Goal: Task Accomplishment & Management: Manage account settings

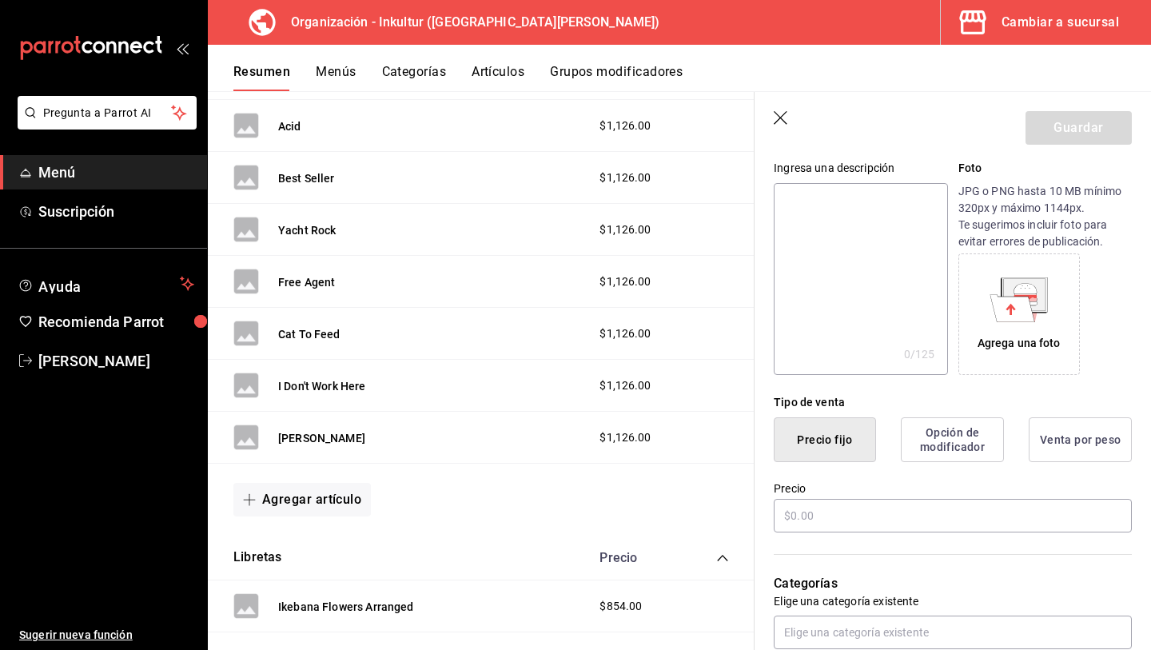
scroll to position [160, 0]
type input "Private Label"
click at [850, 522] on input "text" at bounding box center [953, 515] width 358 height 34
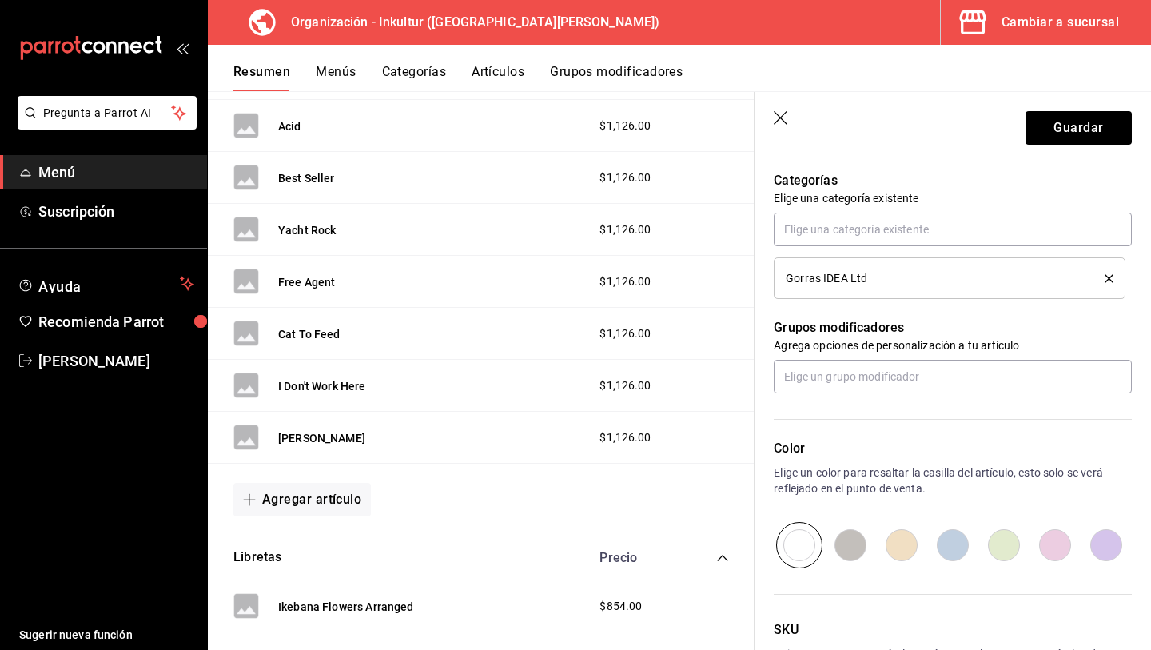
scroll to position [581, 0]
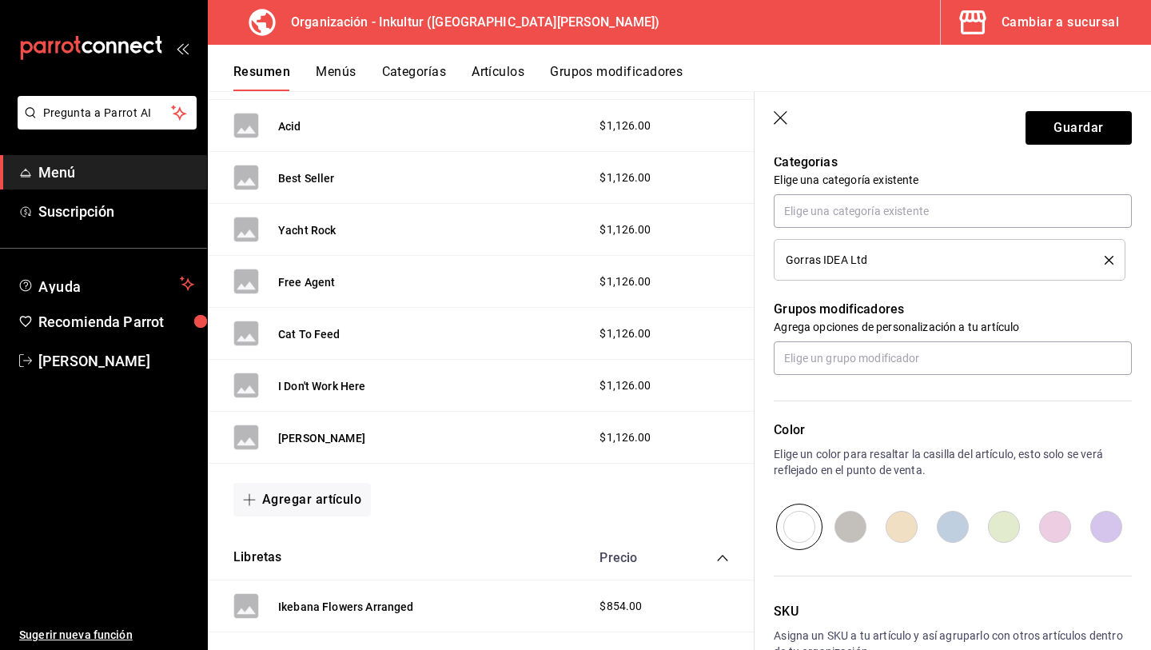
type input "$1126.00"
click at [1050, 530] on input "radio" at bounding box center [1055, 527] width 51 height 46
radio input "true"
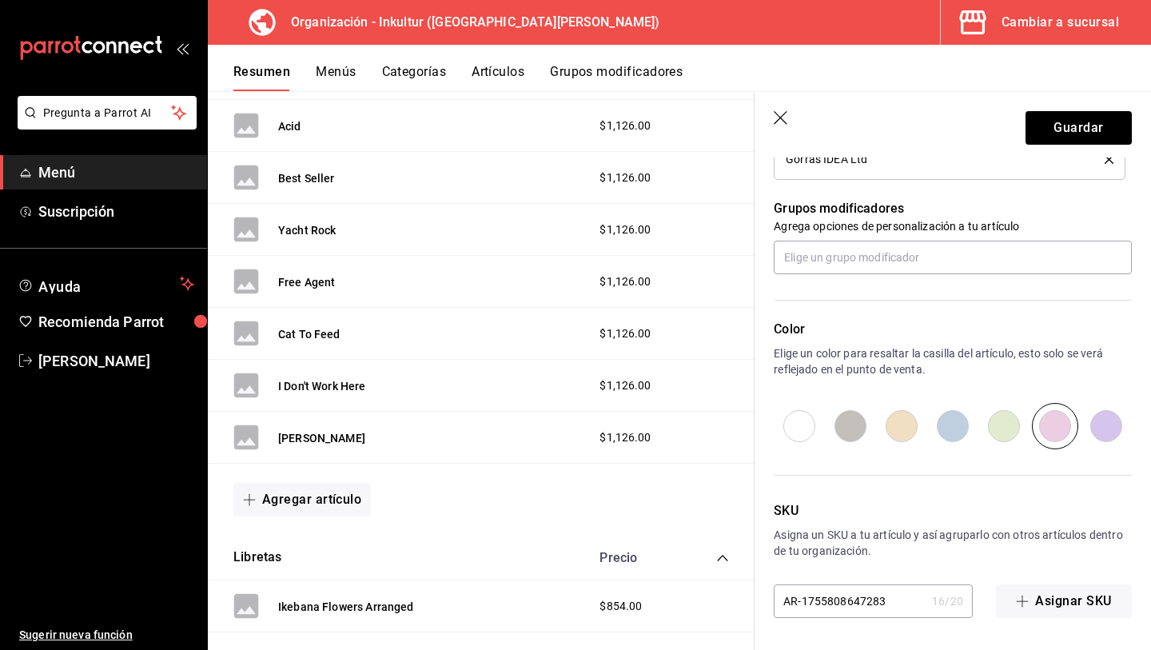
click at [871, 609] on input "AR-1755808647283" at bounding box center [850, 601] width 152 height 32
type input "O013"
click at [1075, 130] on button "Guardar" at bounding box center [1079, 128] width 106 height 34
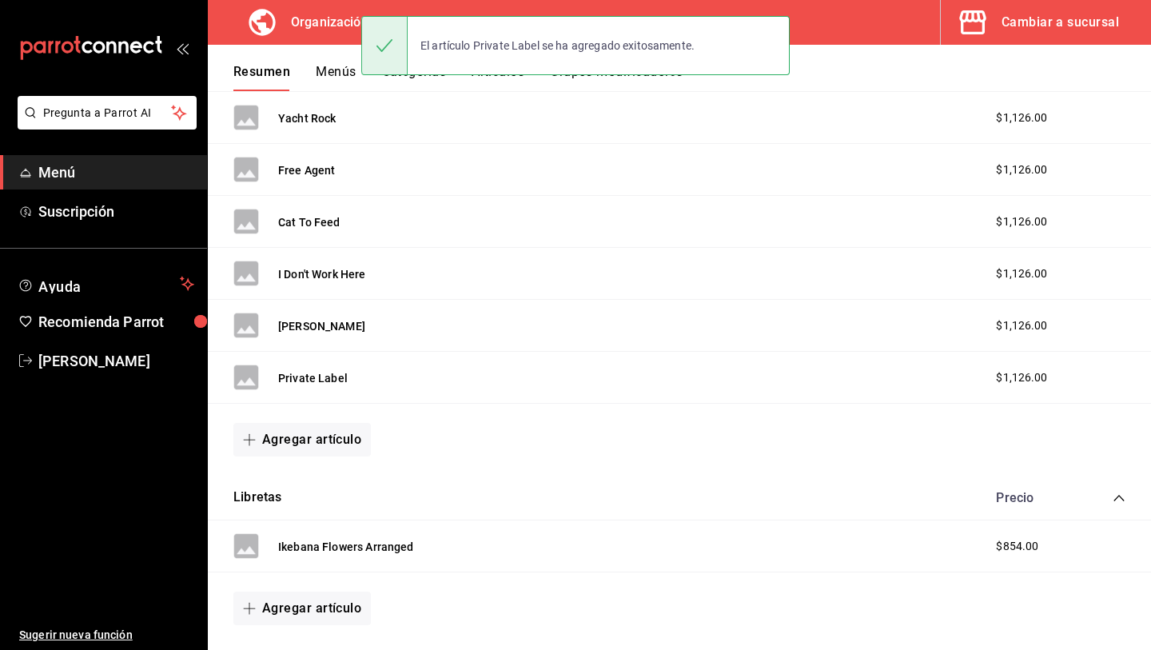
scroll to position [530, 0]
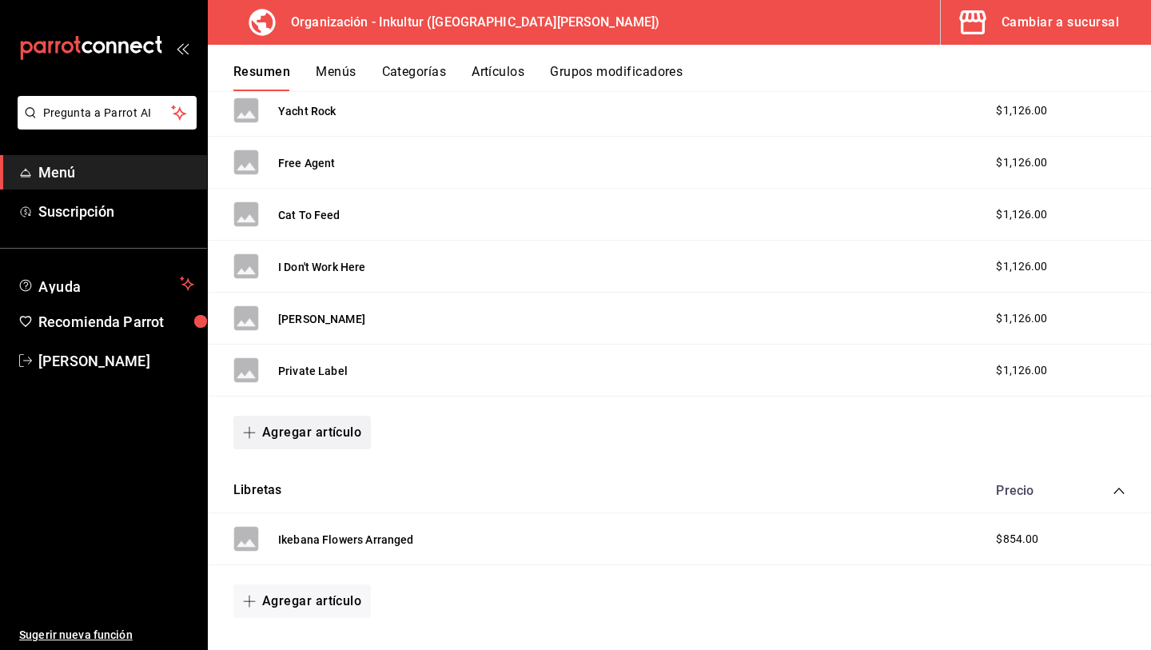
click at [330, 433] on button "Agregar artículo" at bounding box center [302, 433] width 138 height 34
click at [317, 519] on li "Artículo nuevo" at bounding box center [296, 514] width 126 height 39
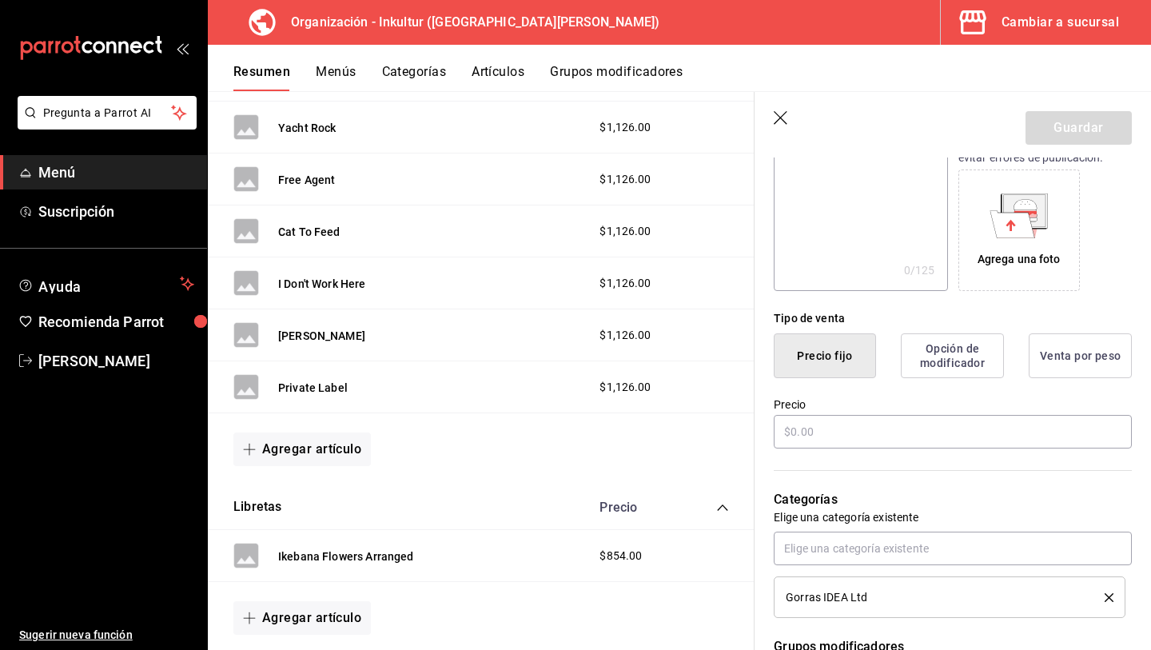
scroll to position [251, 0]
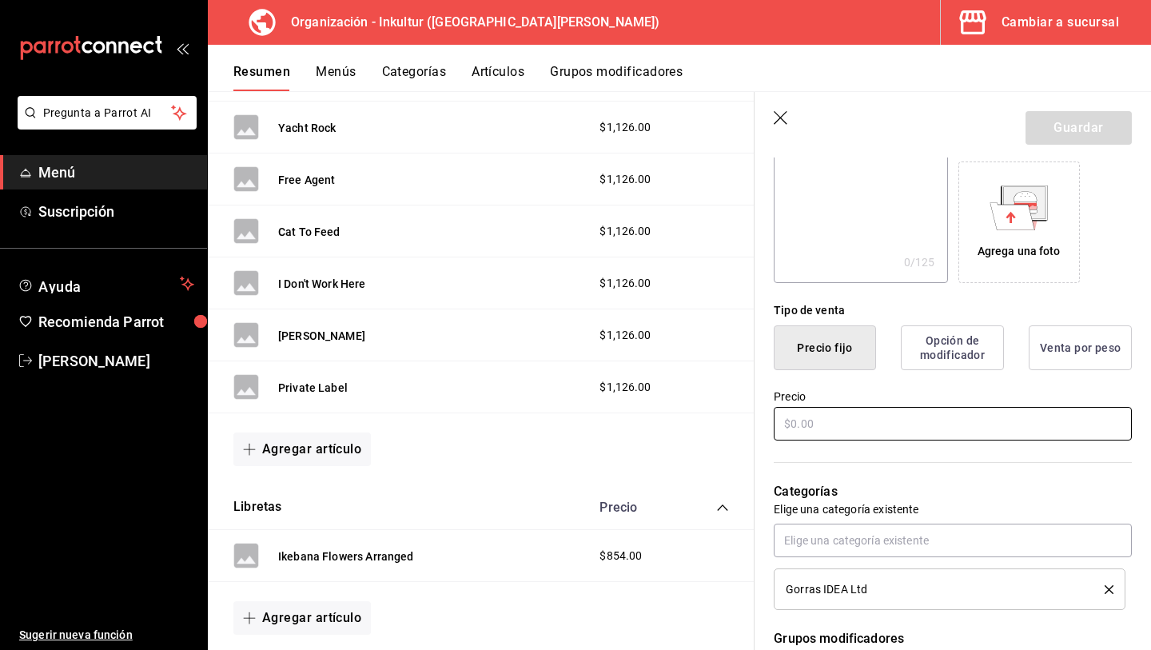
type input "Here I am"
click at [802, 438] on input "text" at bounding box center [953, 424] width 358 height 34
click at [802, 438] on input "$112.00" at bounding box center [953, 424] width 358 height 34
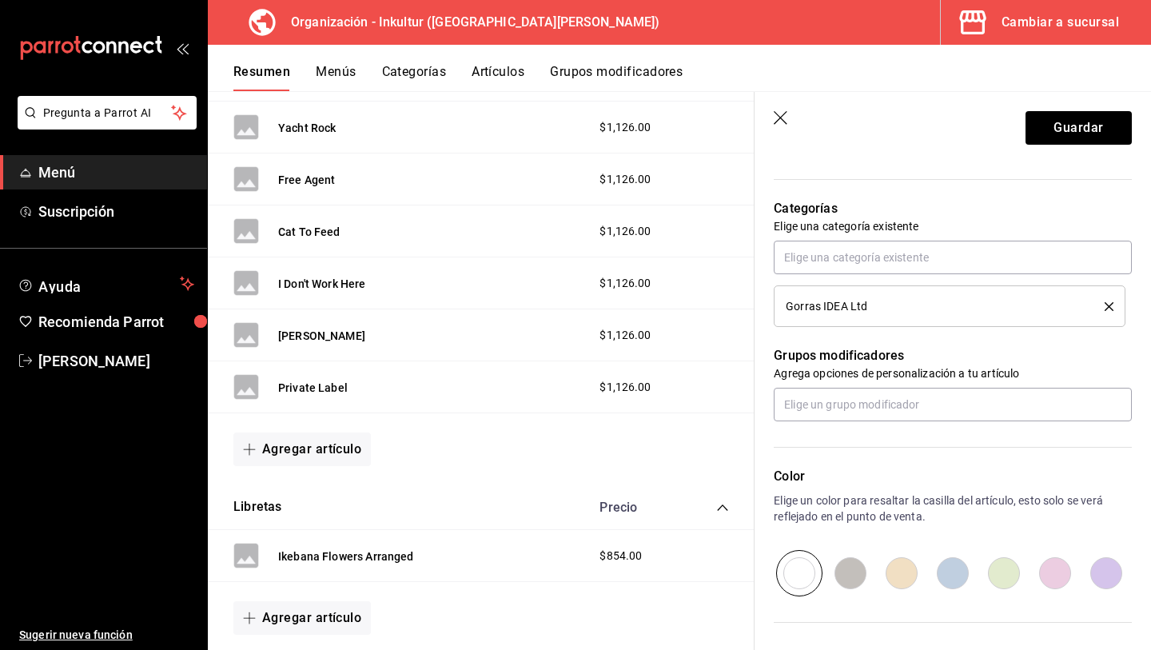
scroll to position [534, 0]
type input "$1126.00"
click at [1063, 579] on input "radio" at bounding box center [1055, 573] width 51 height 46
radio input "true"
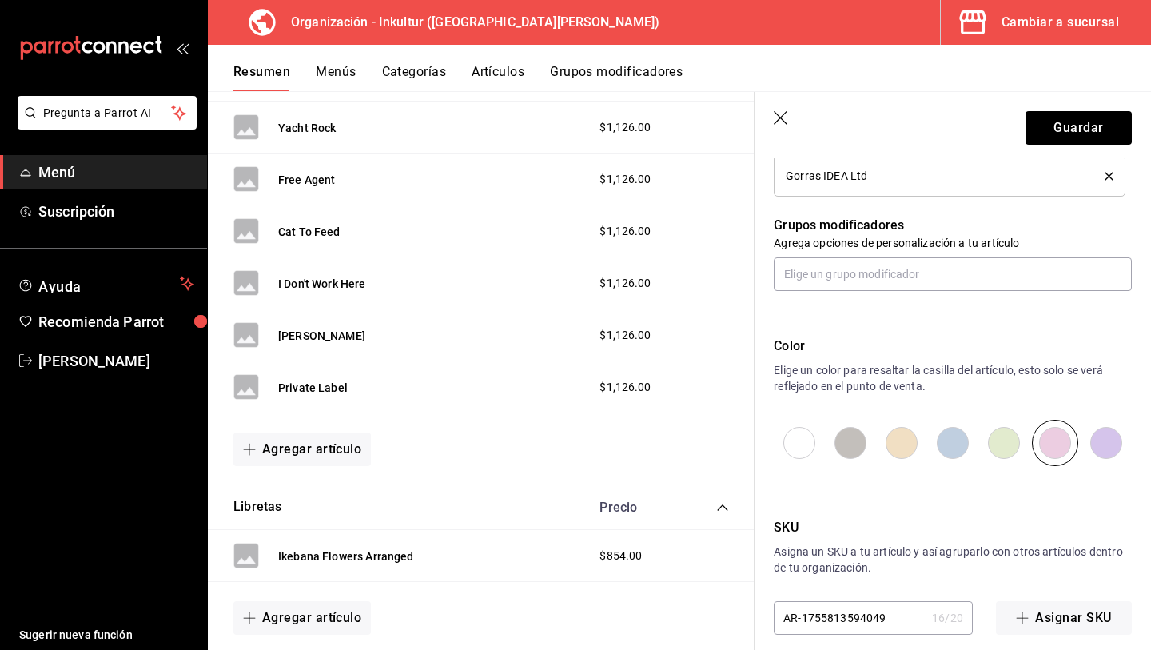
scroll to position [681, 0]
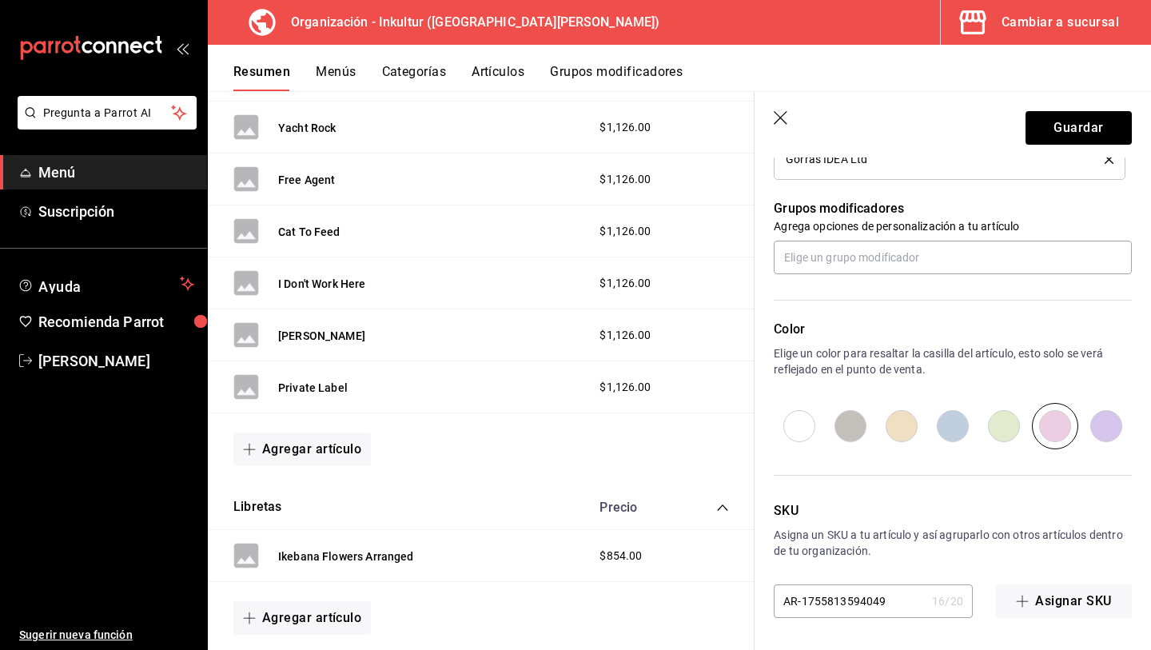
click at [888, 604] on input "AR-1755813594049" at bounding box center [850, 601] width 152 height 32
type input "0"
type input "o014"
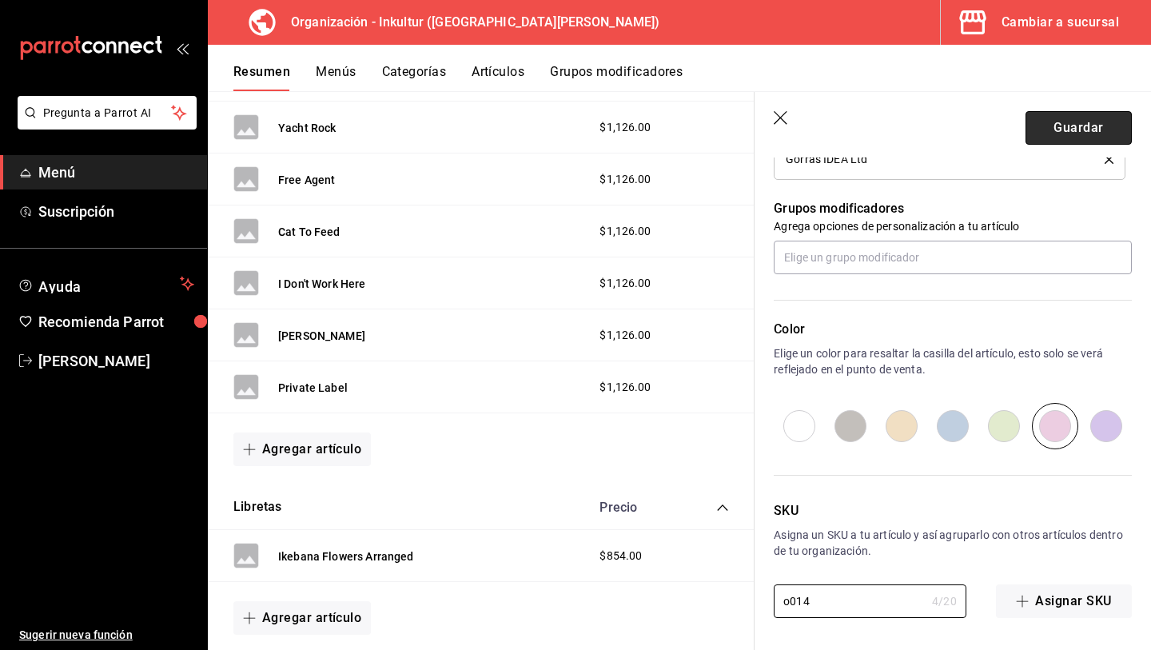
click at [1068, 135] on button "Guardar" at bounding box center [1079, 128] width 106 height 34
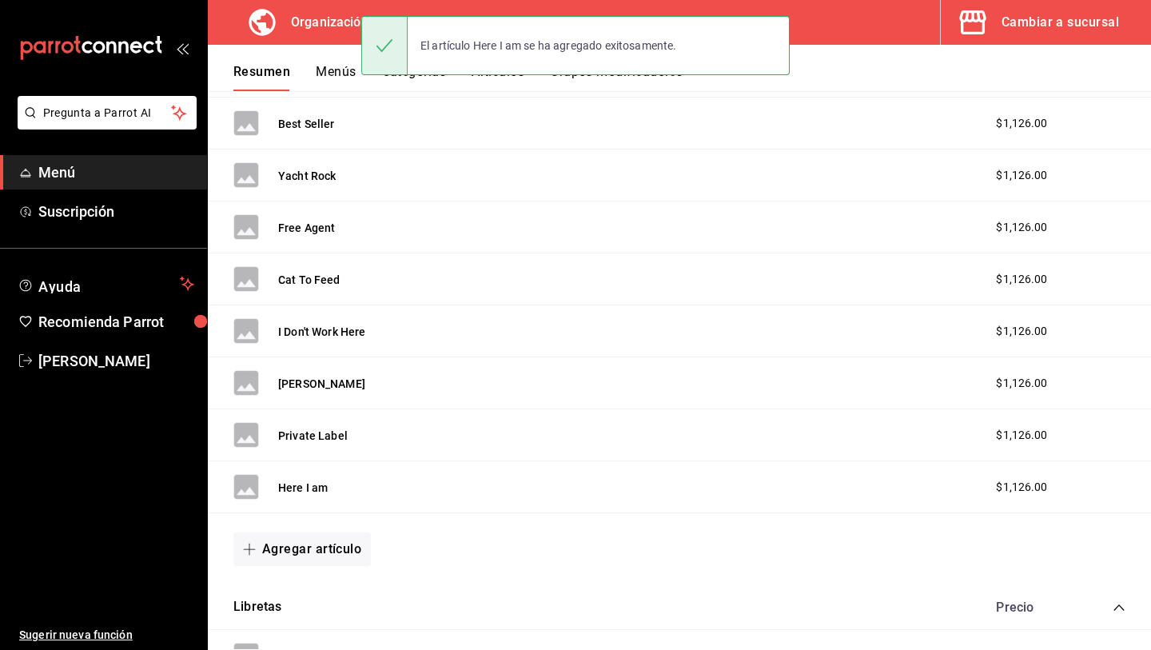
scroll to position [466, 0]
click at [331, 546] on button "Agregar artículo" at bounding box center [302, 549] width 138 height 34
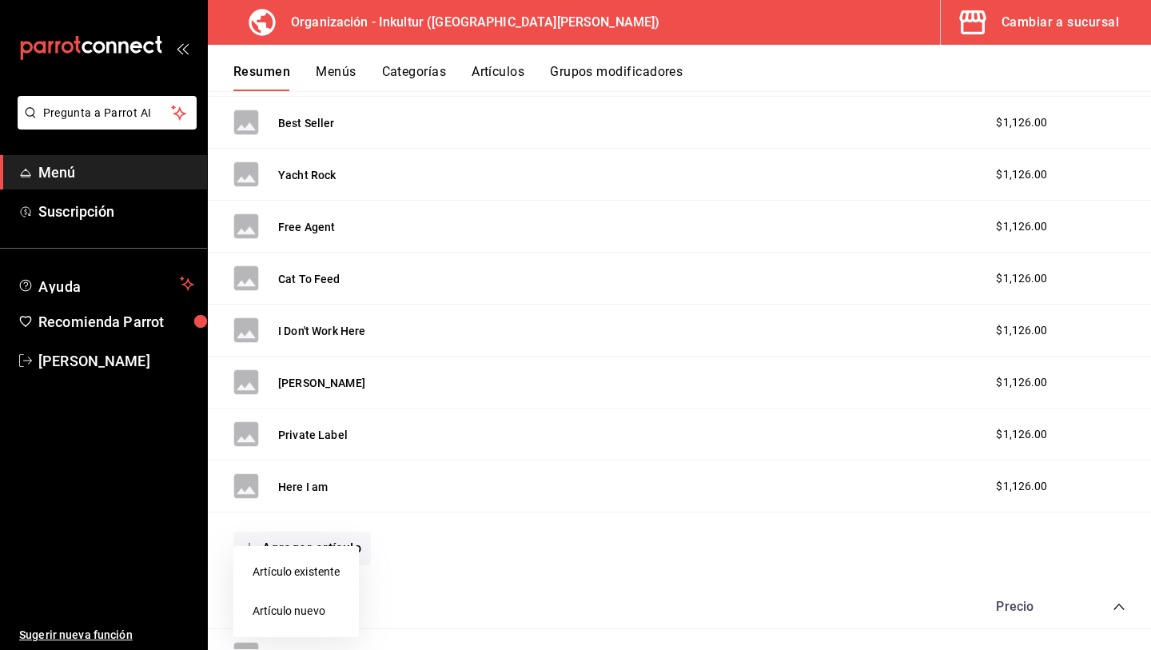
click at [296, 618] on li "Artículo nuevo" at bounding box center [296, 611] width 126 height 39
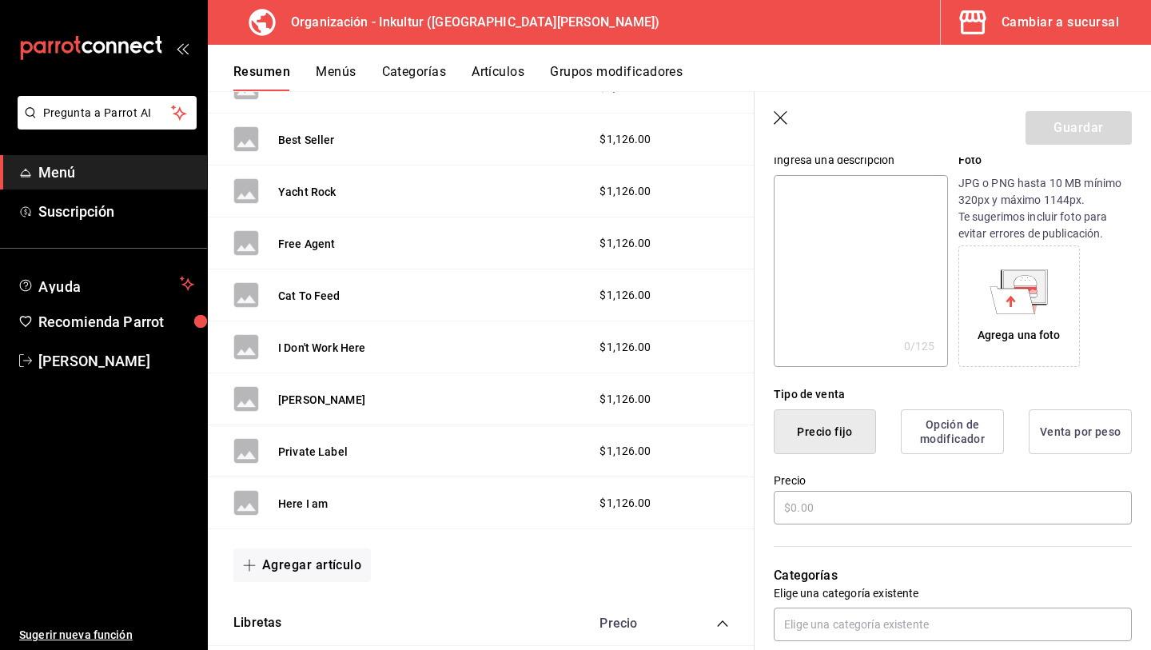
scroll to position [171, 0]
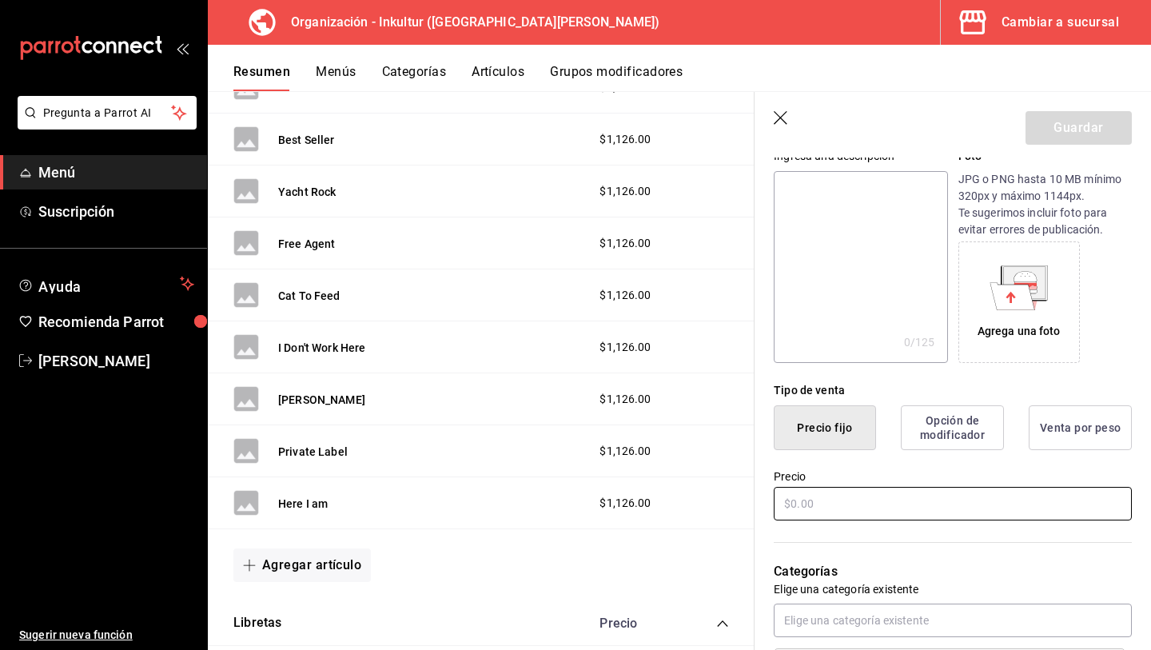
type input "I don't work here"
click at [862, 507] on input "text" at bounding box center [953, 504] width 358 height 34
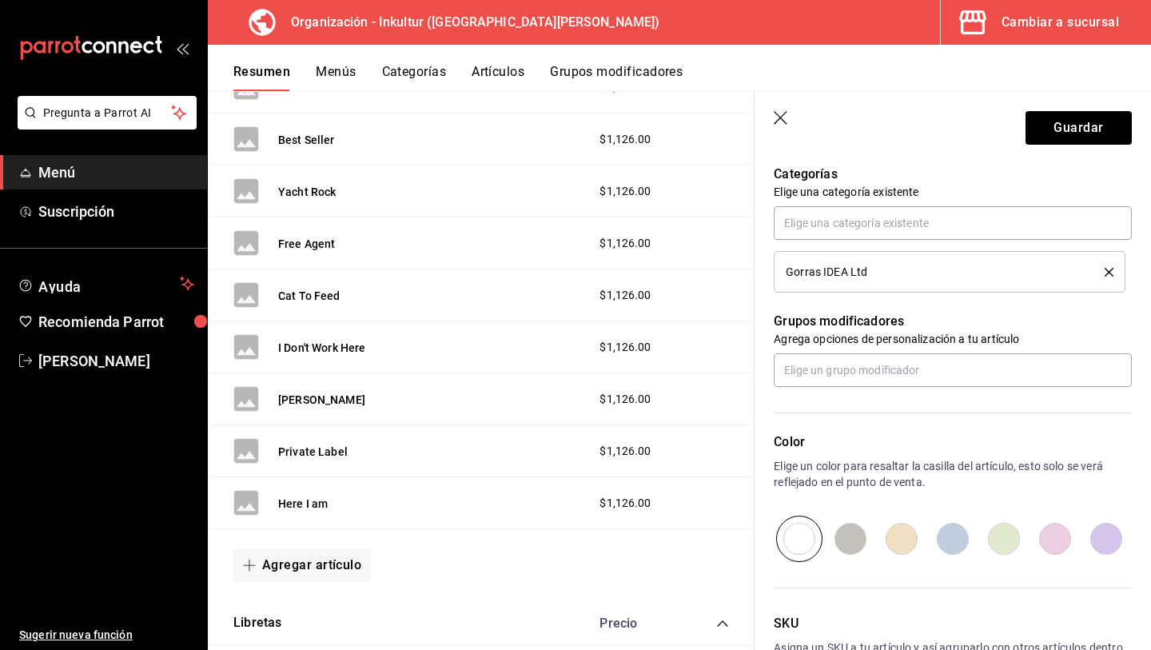
scroll to position [592, 0]
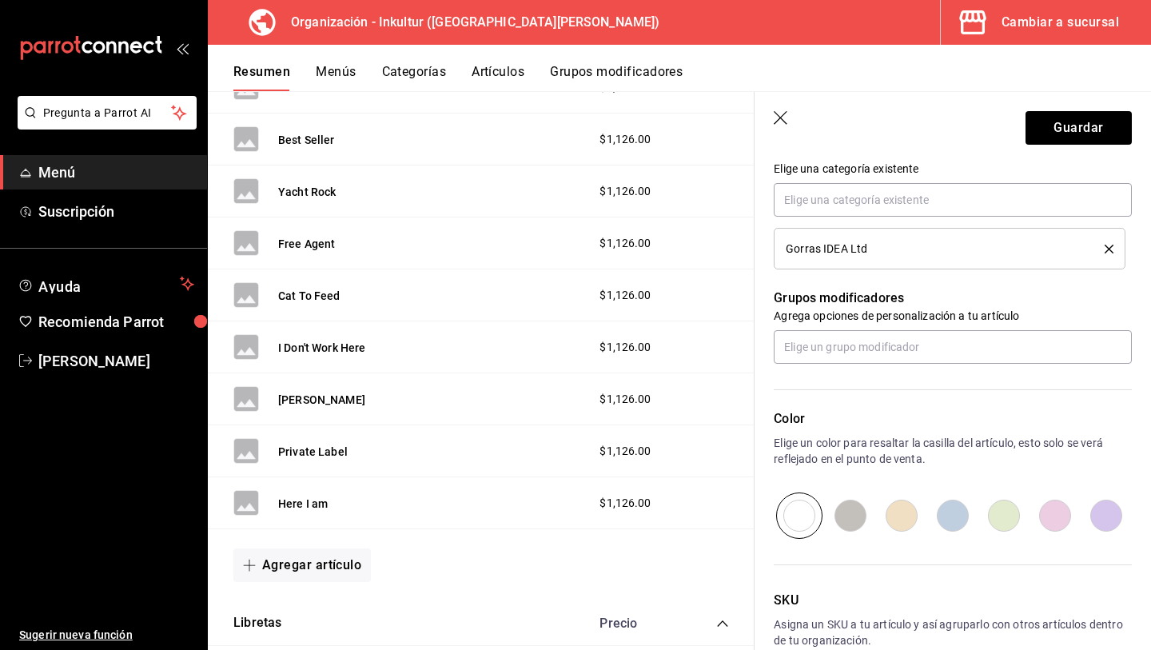
type input "$1126.00"
click at [1058, 520] on input "radio" at bounding box center [1055, 516] width 51 height 46
radio input "true"
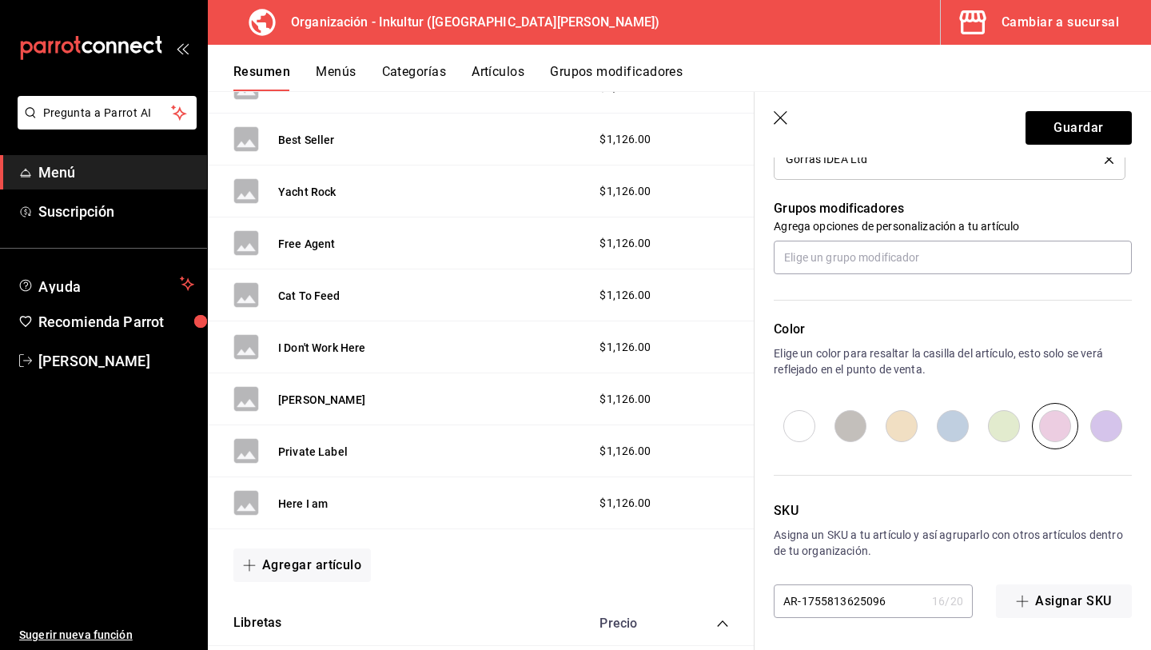
click at [855, 605] on input "AR-1755813625096" at bounding box center [850, 601] width 152 height 32
type input "o015"
click at [1068, 117] on button "Guardar" at bounding box center [1079, 128] width 106 height 34
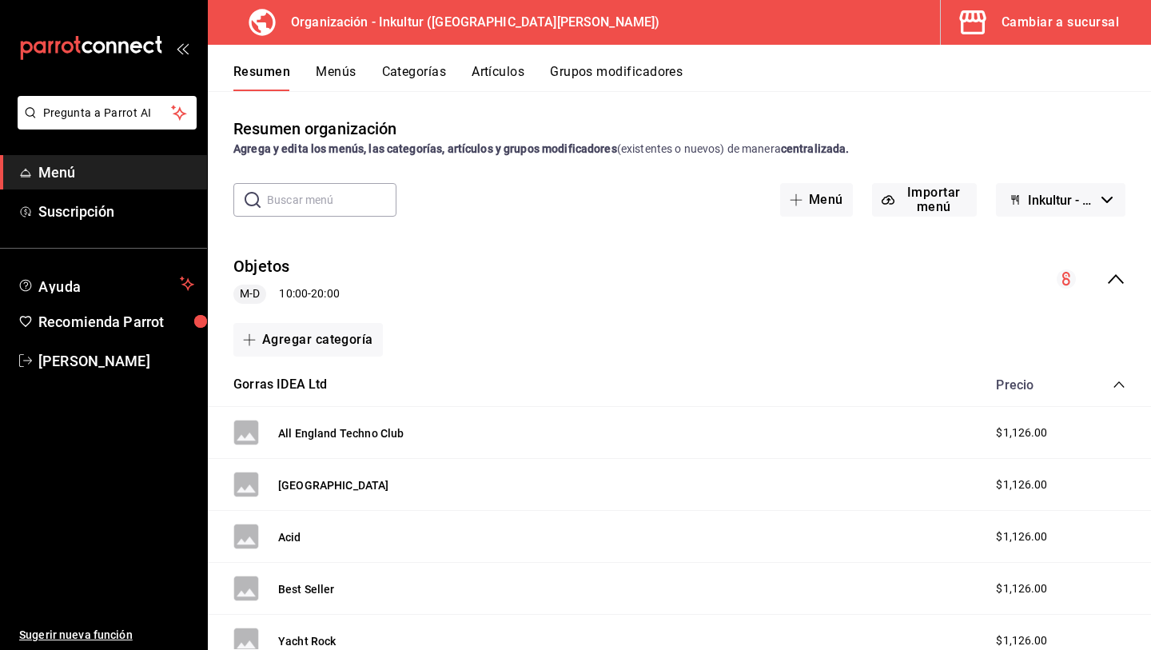
click at [126, 41] on icon "mailbox folders" at bounding box center [91, 48] width 144 height 24
click at [1122, 382] on icon "collapse-category-row" at bounding box center [1119, 384] width 13 height 13
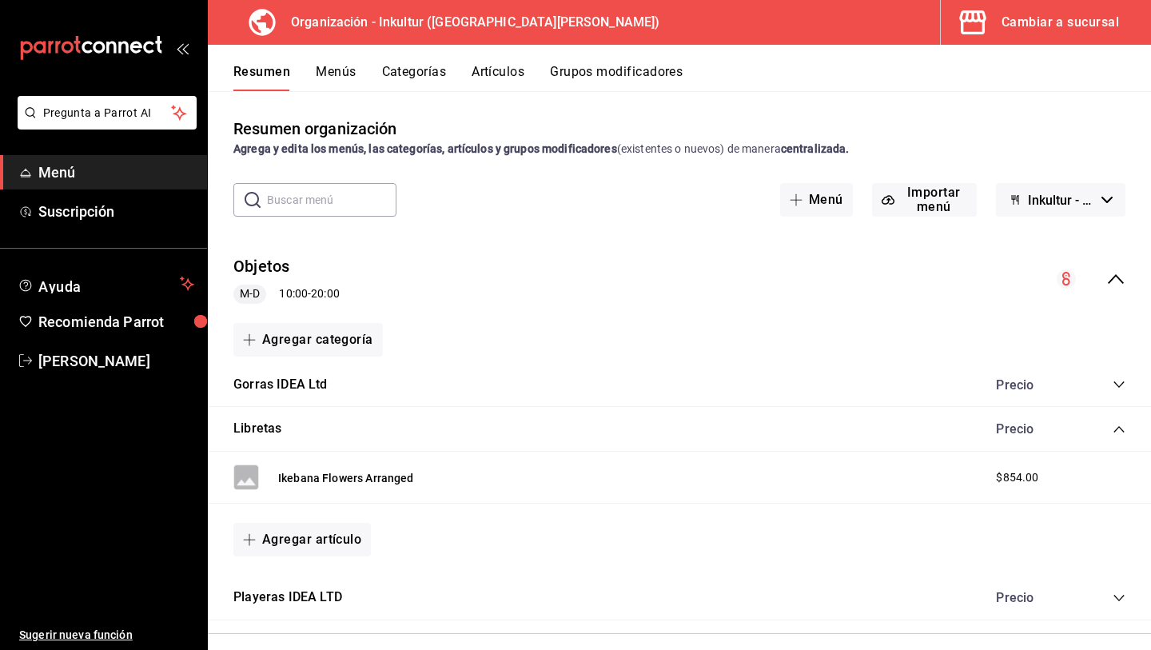
click at [1121, 431] on icon "collapse-category-row" at bounding box center [1119, 429] width 13 height 13
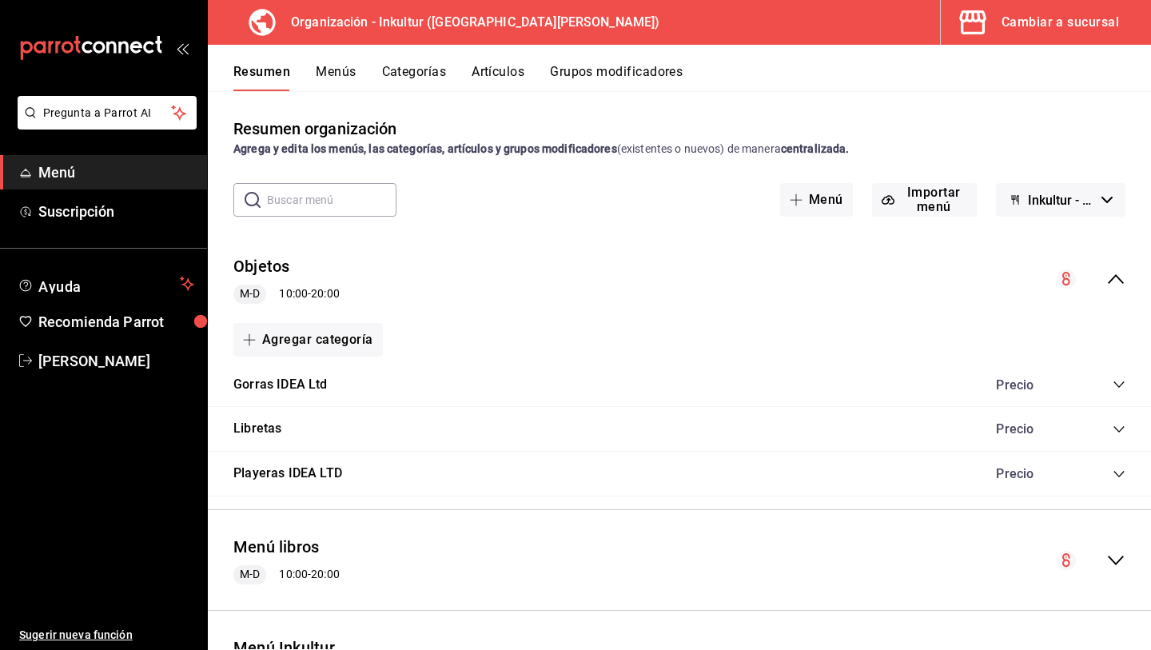
click at [1069, 286] on circle "collapse-menu-row" at bounding box center [1066, 278] width 19 height 19
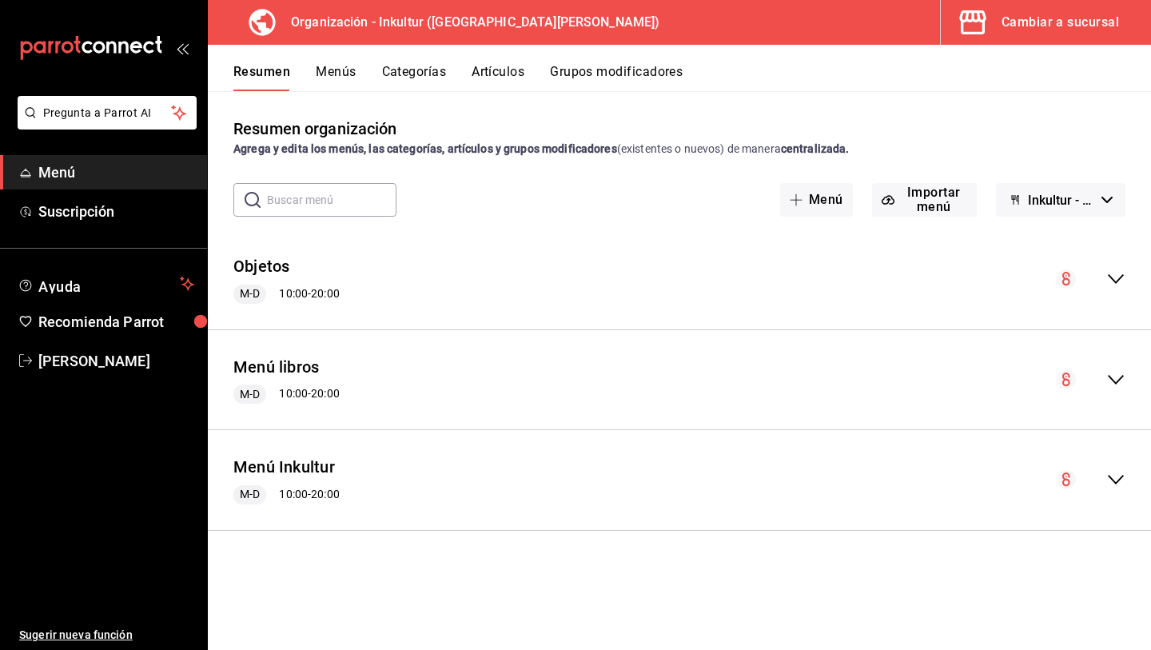
click at [1064, 283] on icon "collapse-menu-row" at bounding box center [1067, 279] width 8 height 14
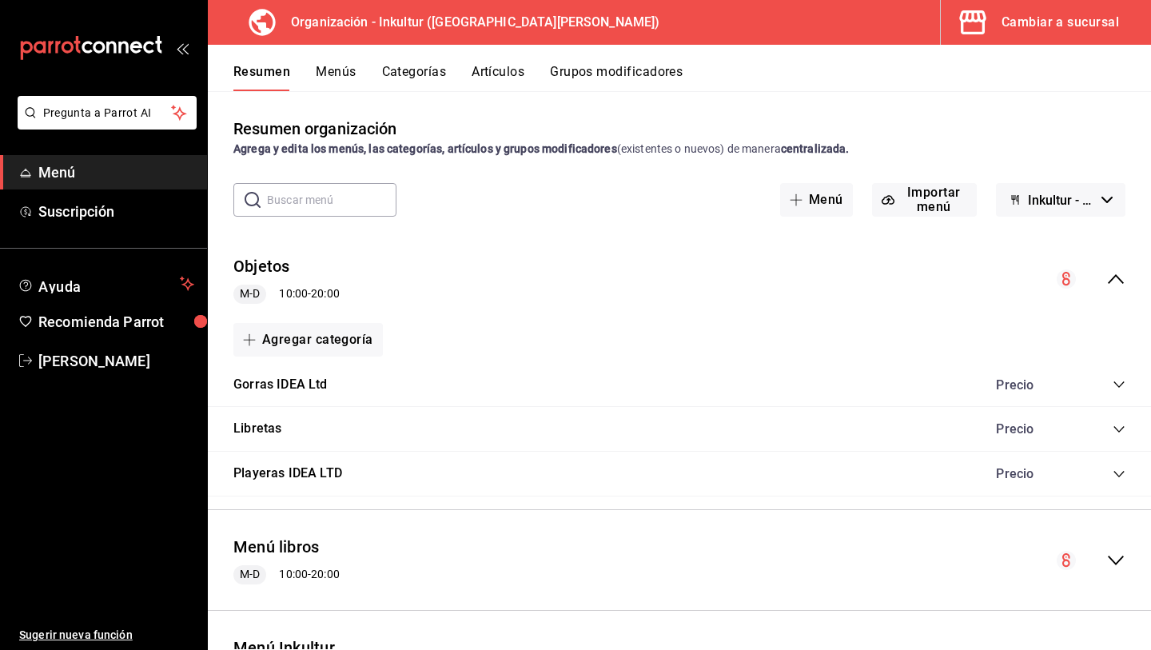
click at [1117, 282] on icon "collapse-menu-row" at bounding box center [1116, 278] width 19 height 19
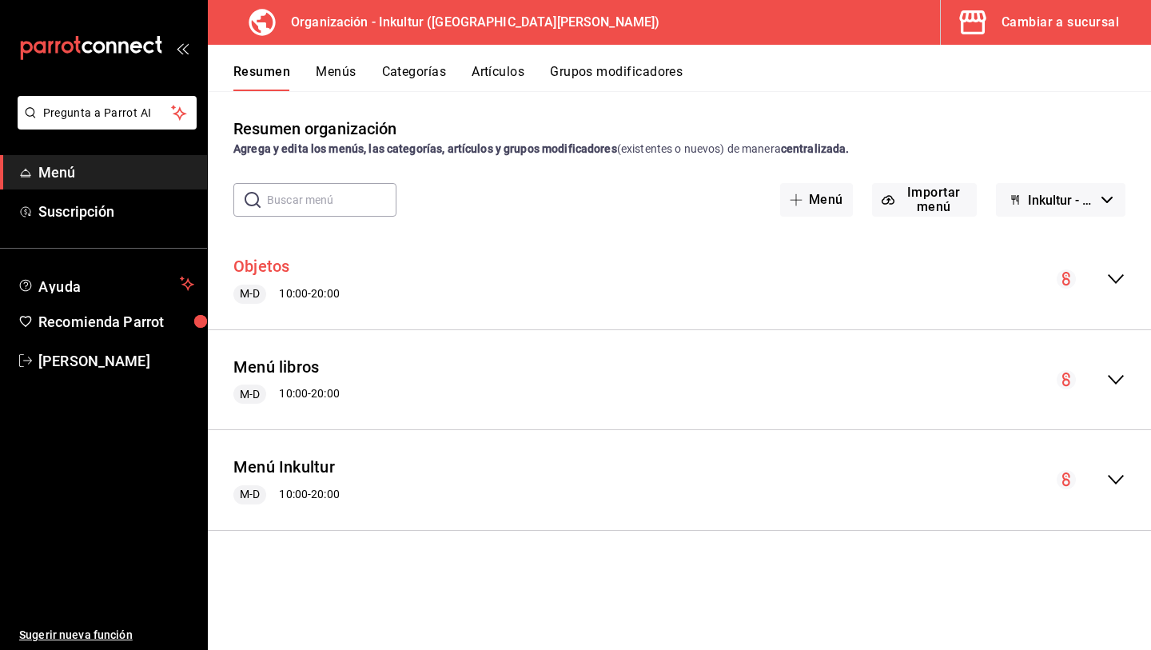
click at [256, 264] on button "Objetos" at bounding box center [261, 266] width 57 height 23
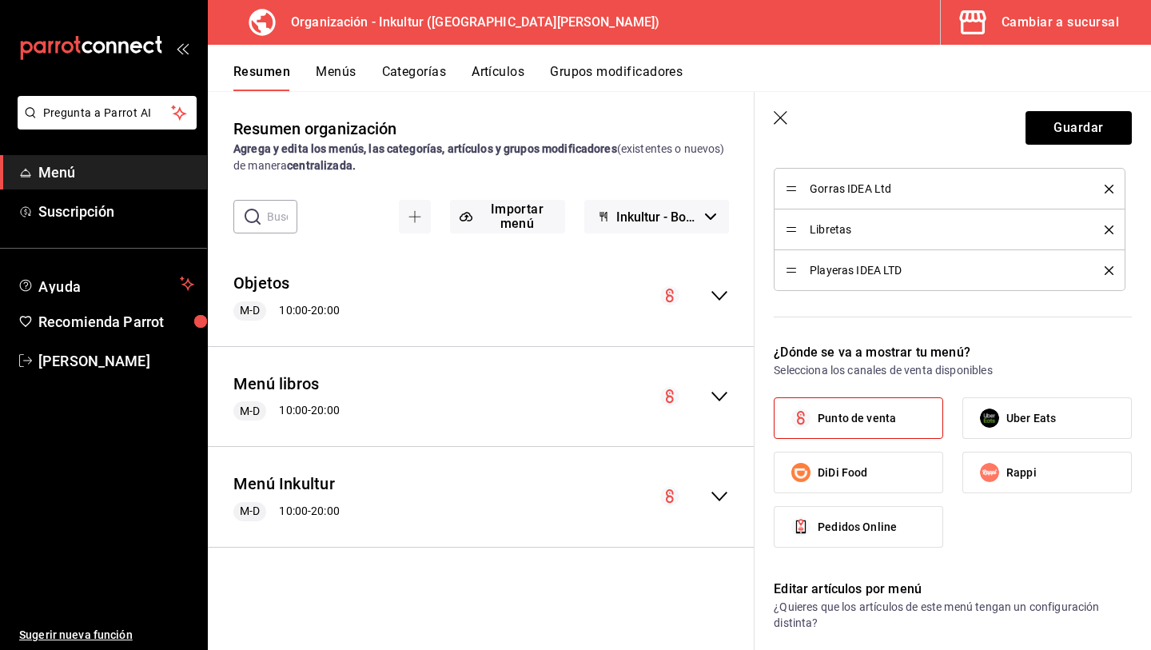
scroll to position [863, 0]
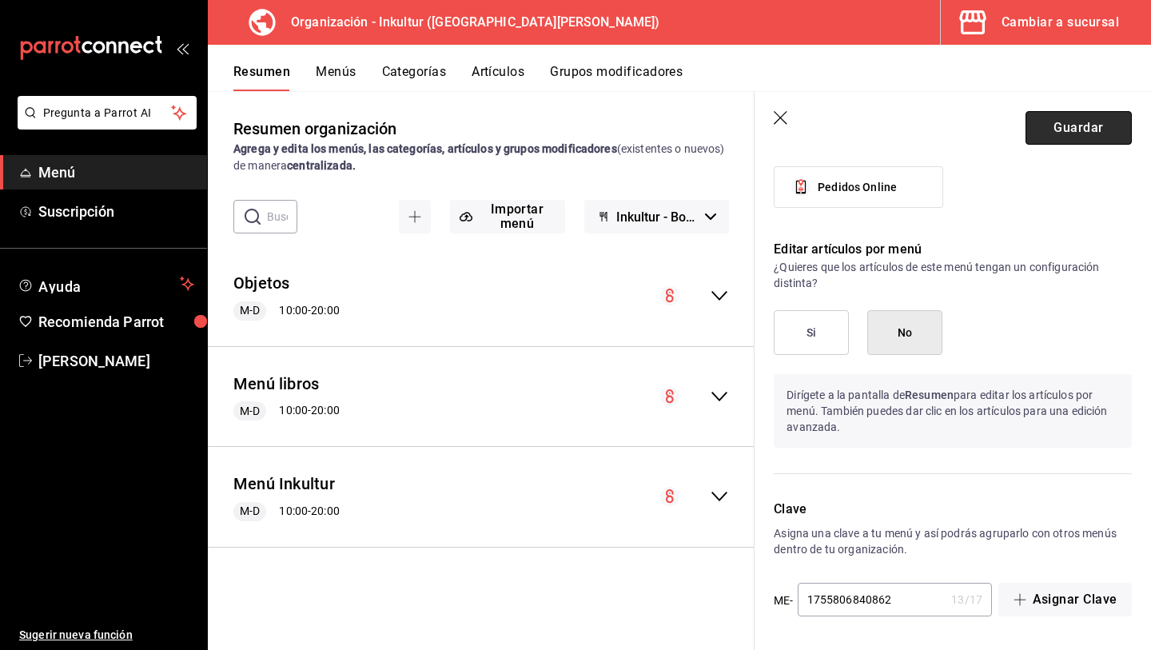
click at [1073, 134] on button "Guardar" at bounding box center [1079, 128] width 106 height 34
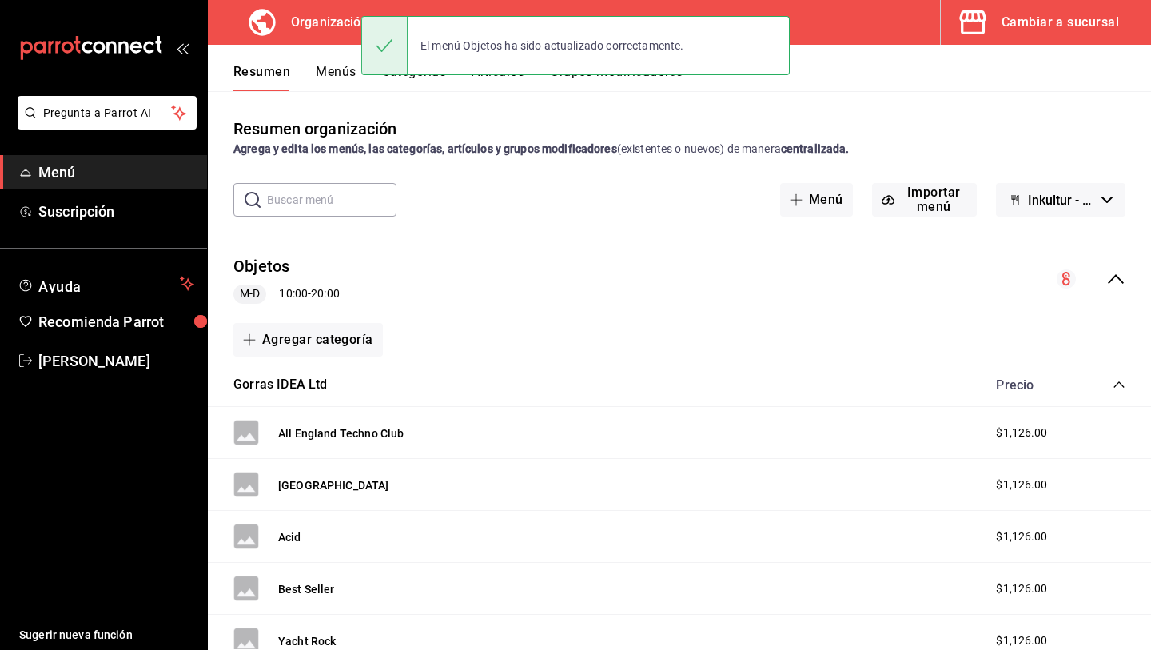
click at [327, 67] on button "Menús" at bounding box center [336, 77] width 40 height 27
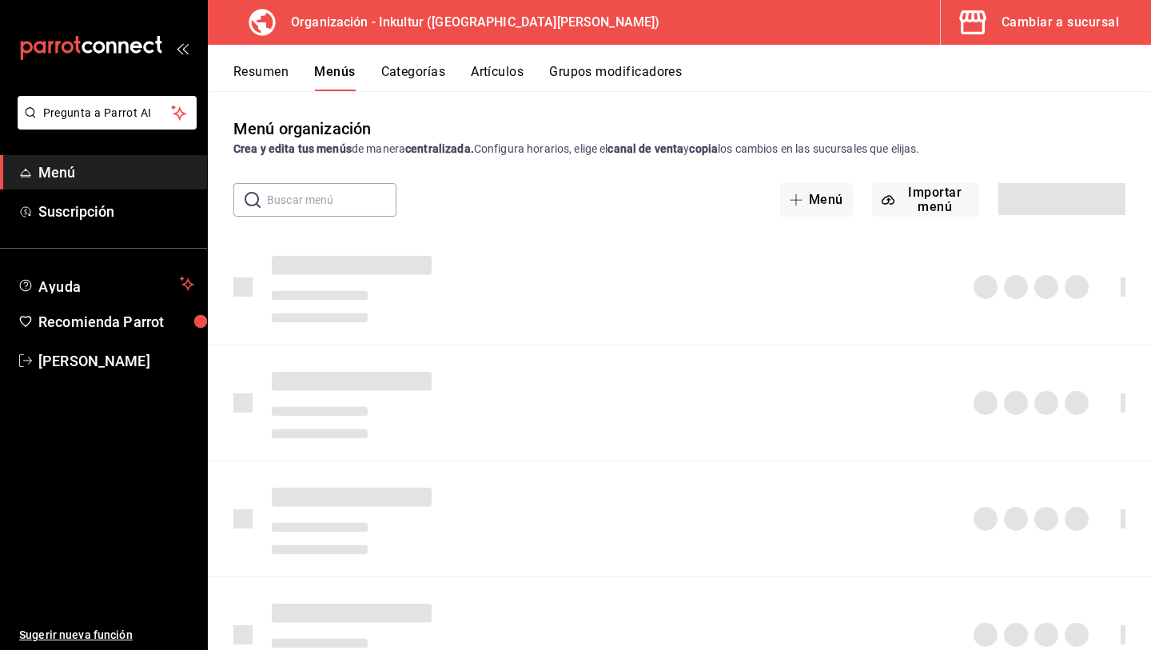
click at [333, 71] on button "Menús" at bounding box center [334, 77] width 41 height 27
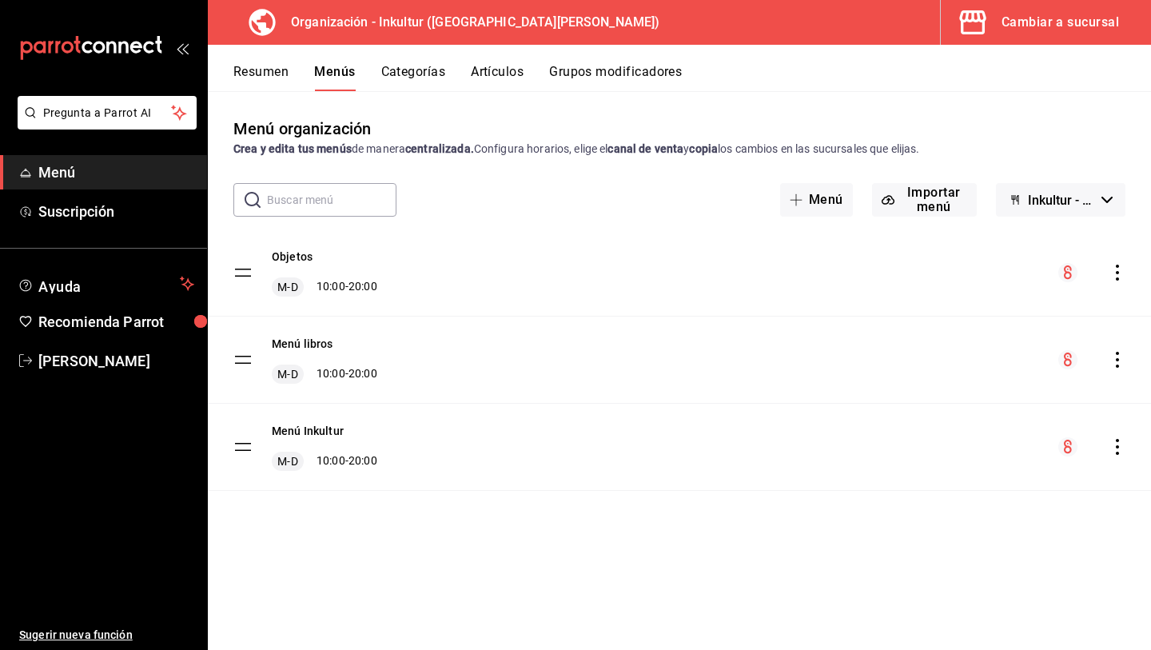
click at [1124, 283] on div "Objetos M-D 10:00 - 20:00" at bounding box center [680, 272] width 944 height 86
click at [1120, 280] on icon "actions" at bounding box center [1118, 273] width 16 height 16
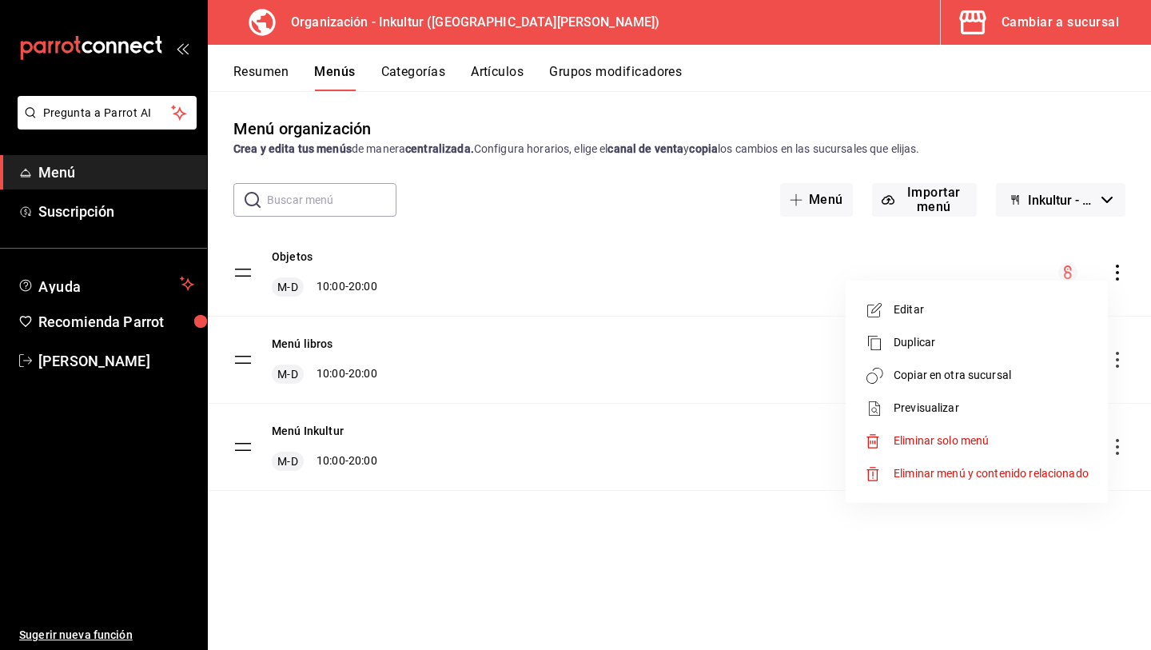
click at [996, 369] on span "Copiar en otra sucursal" at bounding box center [991, 375] width 195 height 17
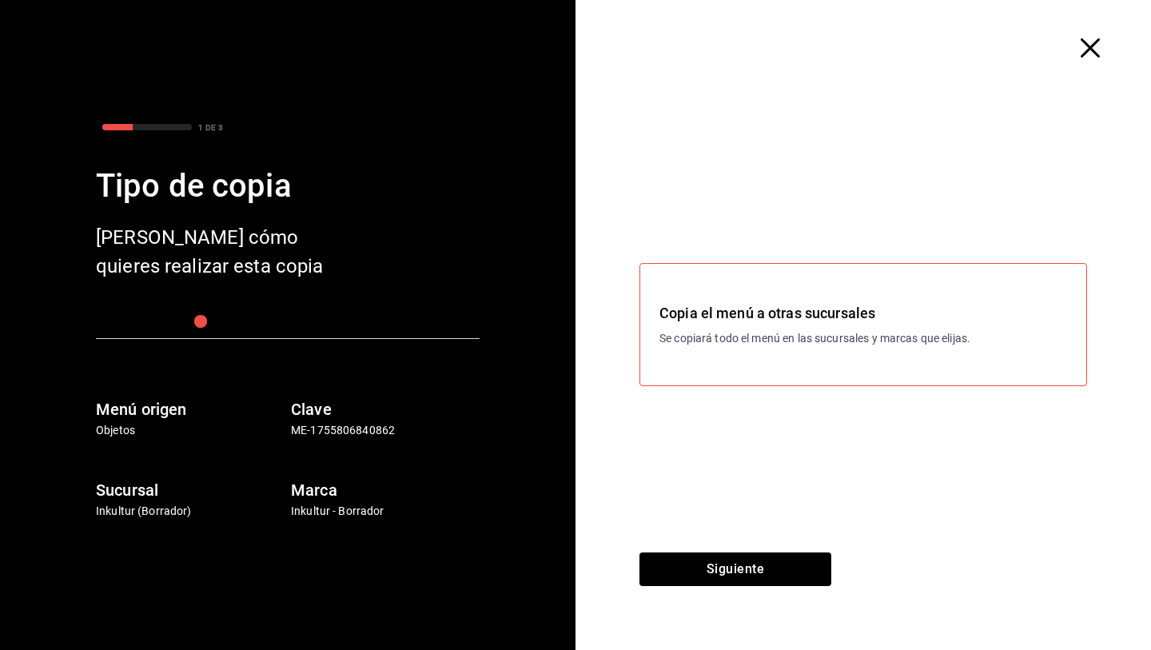
click at [784, 348] on div "Copia el menú a otras sucursales Se copiará todo el menú en las sucursales y ma…" at bounding box center [864, 324] width 448 height 123
click at [750, 339] on p "Se copiará todo el menú en las sucursales y marcas que elijas." at bounding box center [864, 338] width 408 height 17
click at [737, 574] on button "Siguiente" at bounding box center [736, 570] width 192 height 34
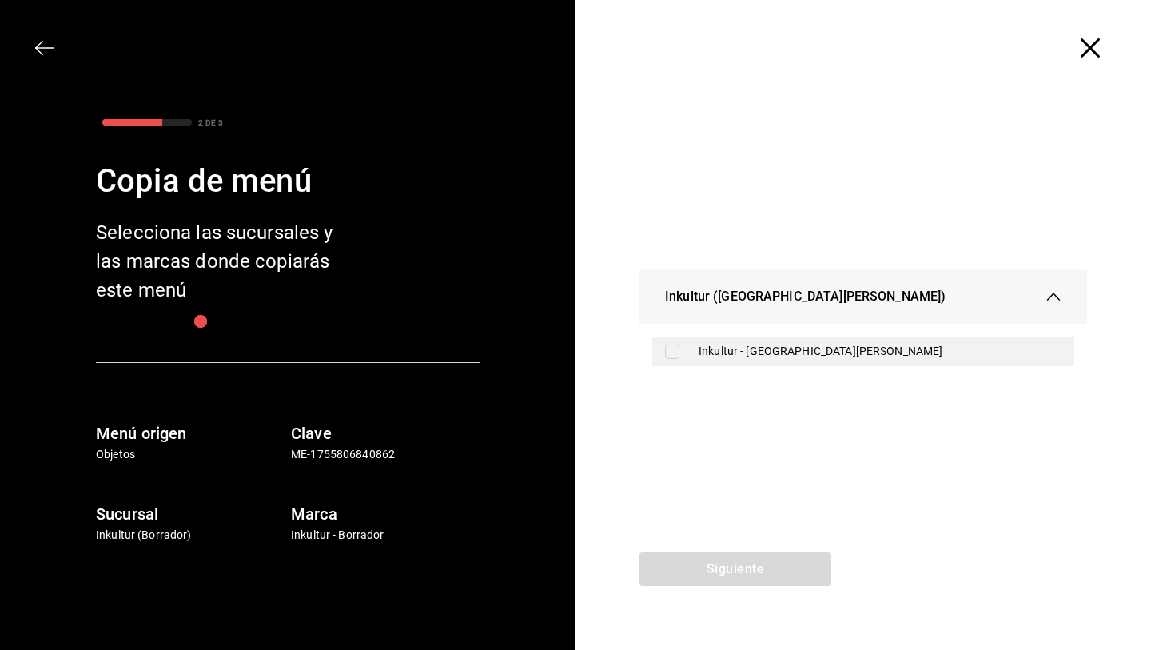
click at [674, 352] on input "checkbox" at bounding box center [672, 352] width 14 height 14
checkbox input "true"
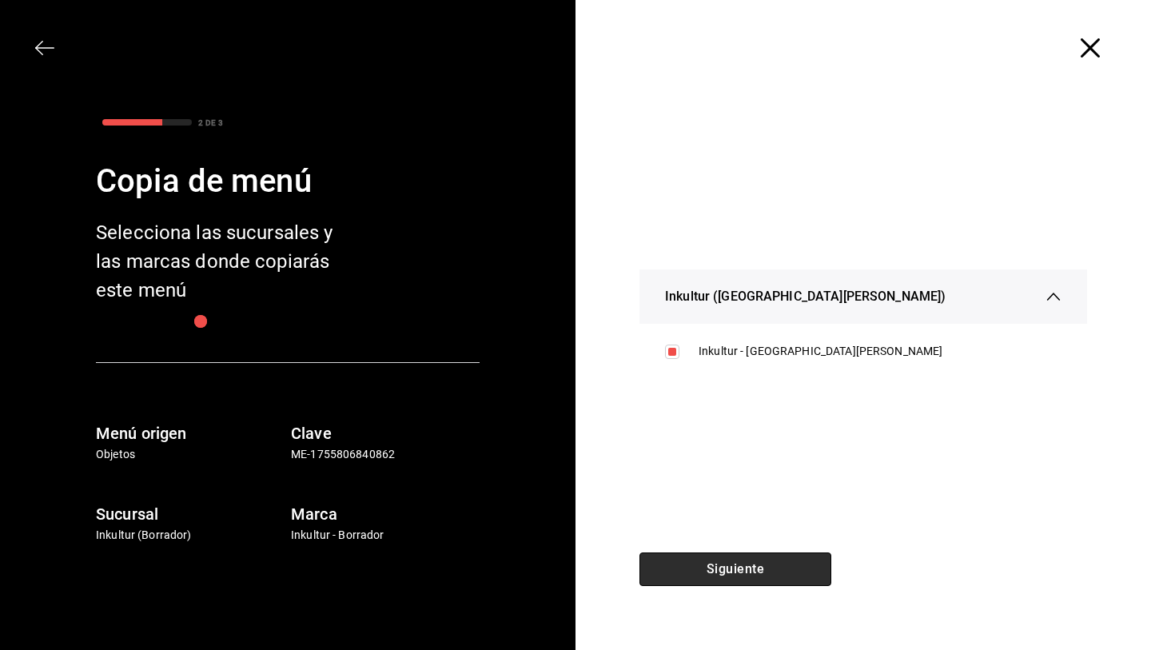
click at [732, 577] on button "Siguiente" at bounding box center [736, 570] width 192 height 34
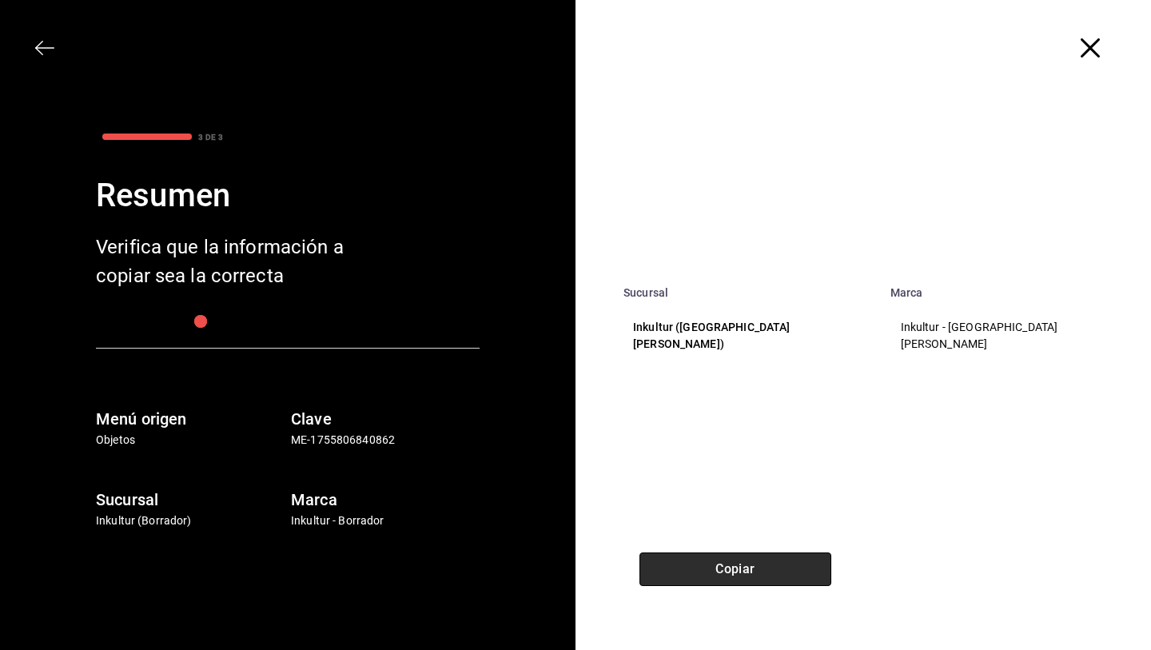
click at [791, 577] on button "Copiar" at bounding box center [736, 570] width 192 height 34
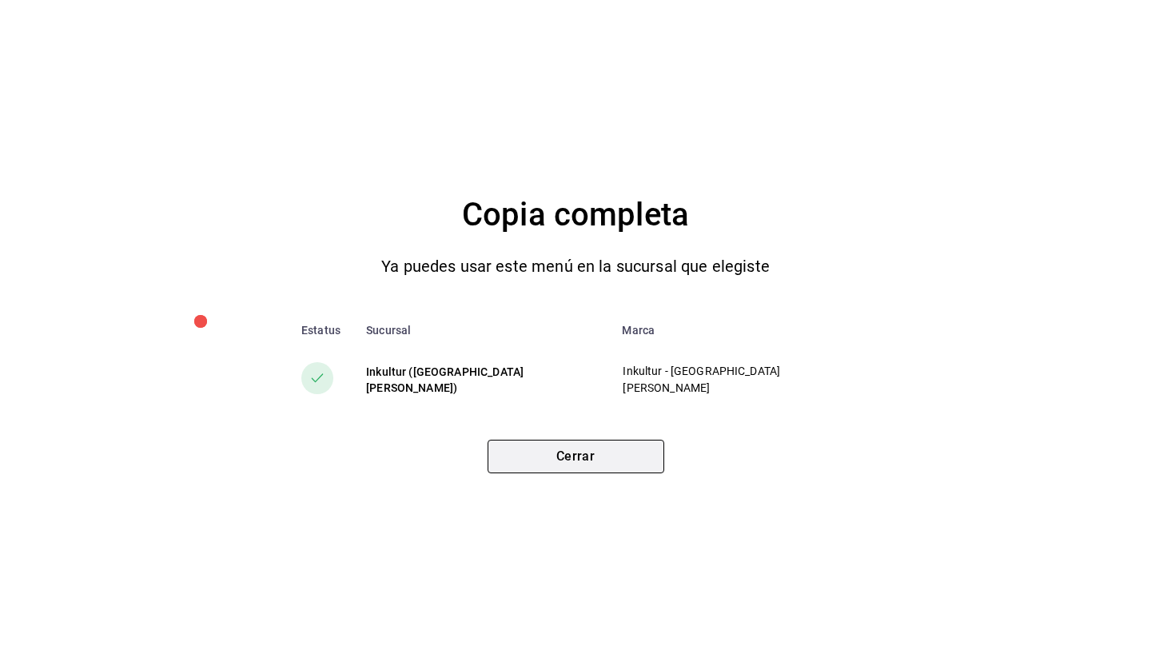
click at [605, 469] on button "Cerrar" at bounding box center [576, 457] width 177 height 34
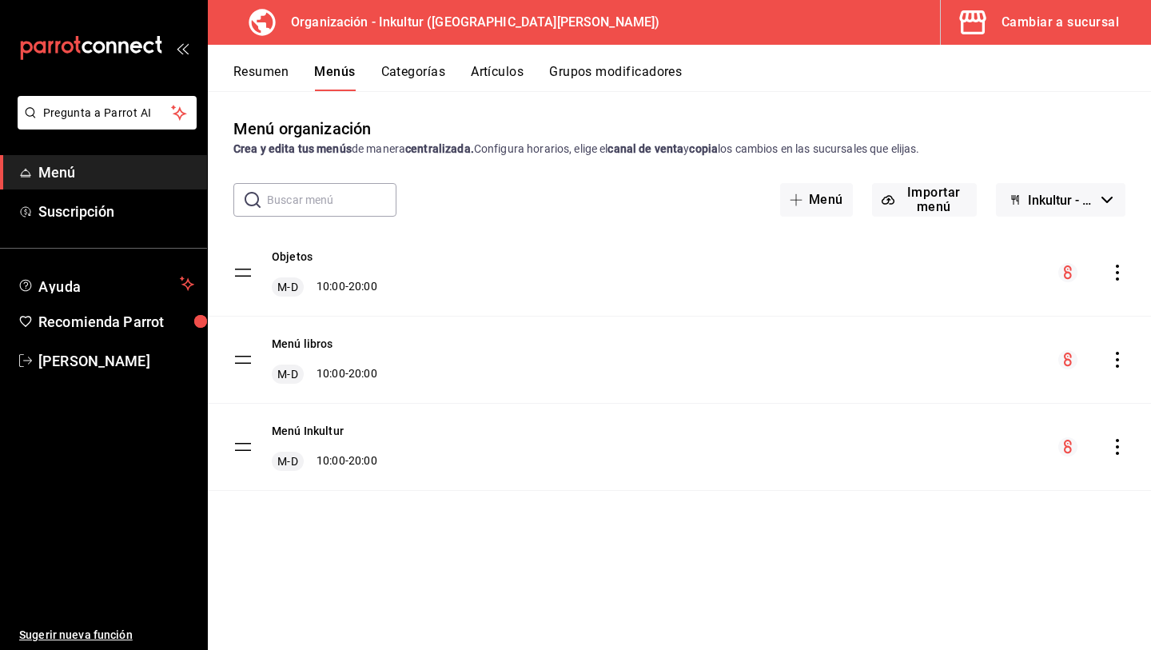
click at [1119, 361] on icon "actions" at bounding box center [1118, 360] width 16 height 16
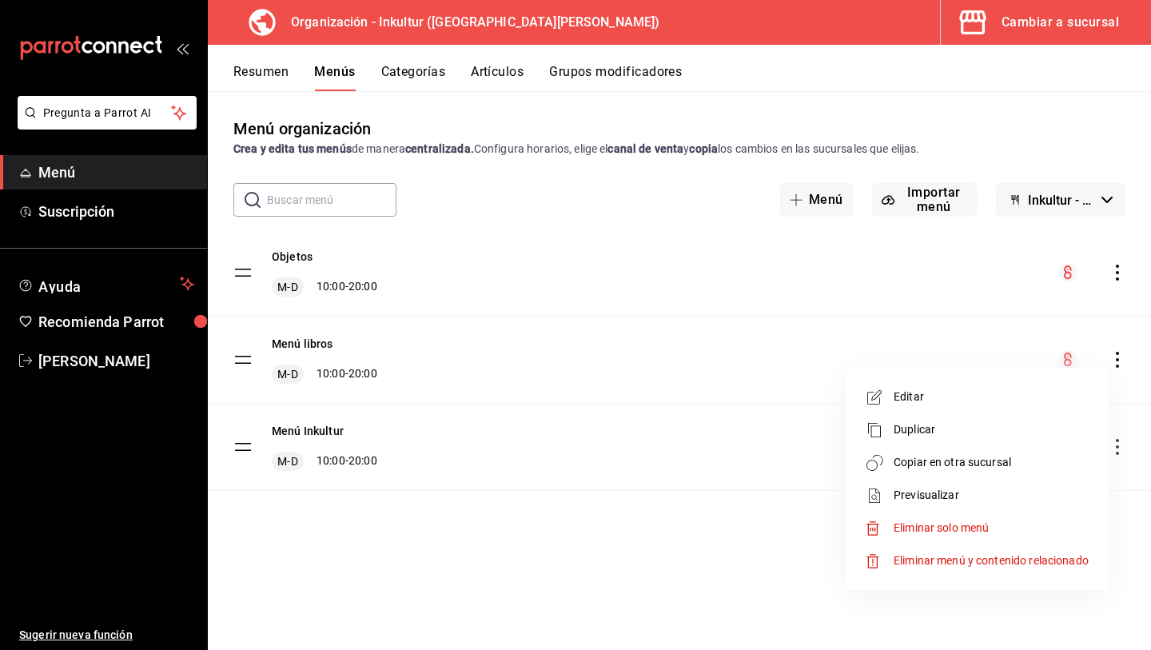
click at [1015, 457] on span "Copiar en otra sucursal" at bounding box center [991, 462] width 195 height 17
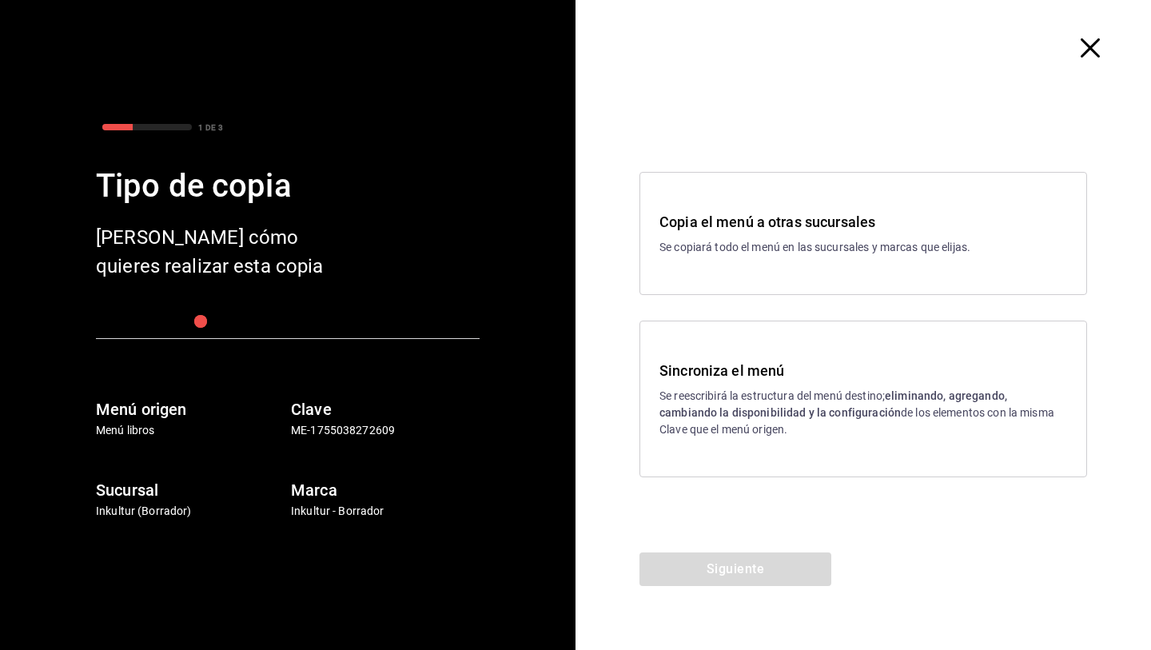
click at [793, 425] on p "Se reescribirá la estructura del menú destino; eliminando, agregando, cambiando…" at bounding box center [864, 413] width 408 height 50
click at [744, 572] on button "Siguiente" at bounding box center [736, 570] width 192 height 34
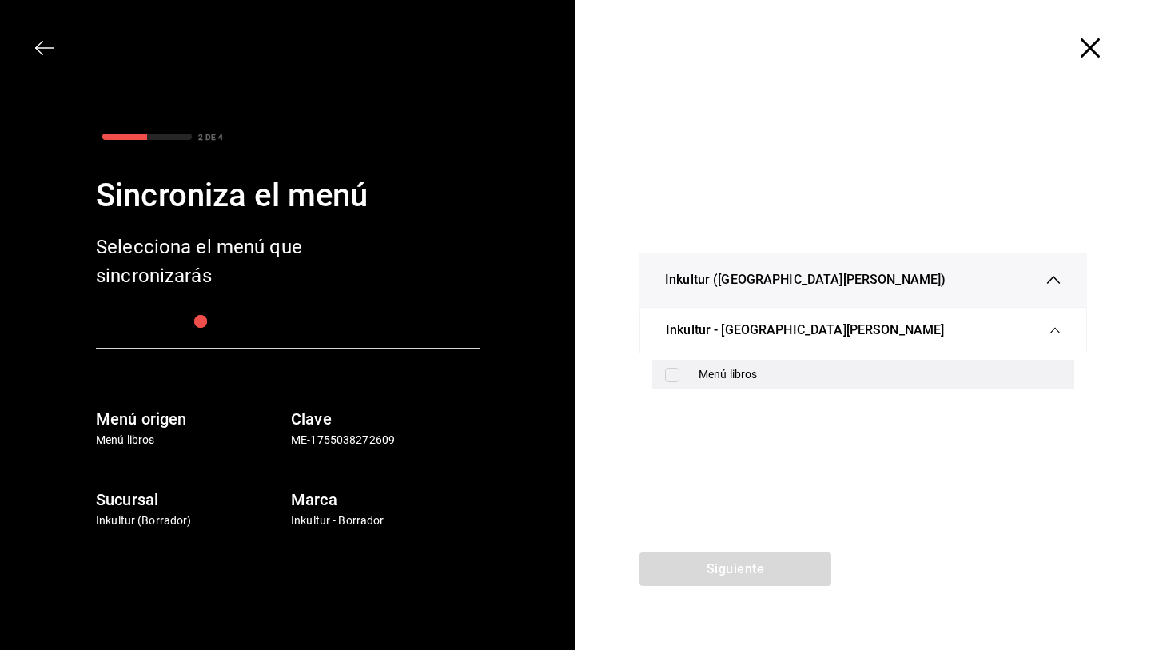
click at [672, 377] on input "checkbox" at bounding box center [672, 375] width 14 height 14
checkbox input "true"
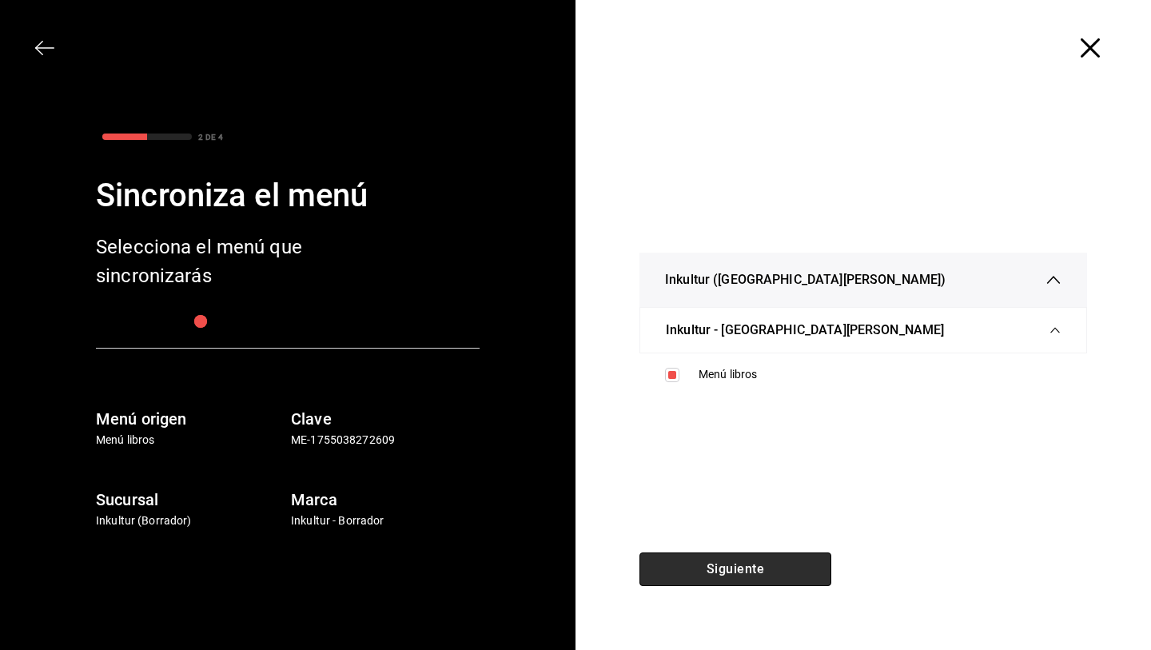
click at [752, 569] on button "Siguiente" at bounding box center [736, 570] width 192 height 34
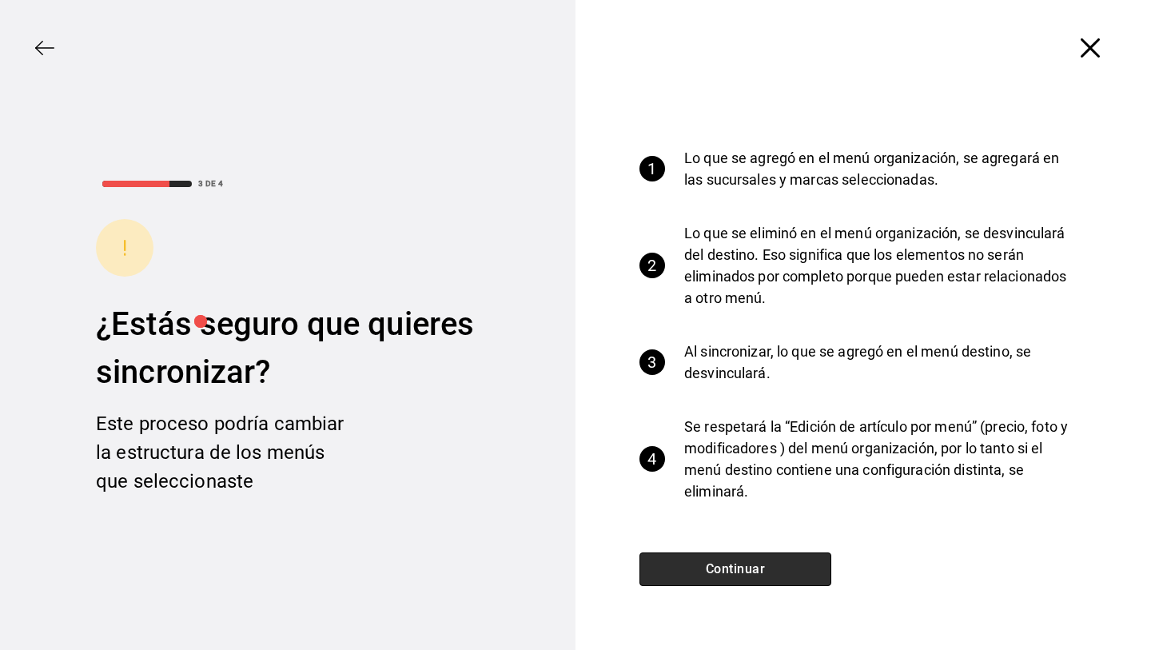
click at [740, 571] on button "Continuar" at bounding box center [736, 570] width 192 height 34
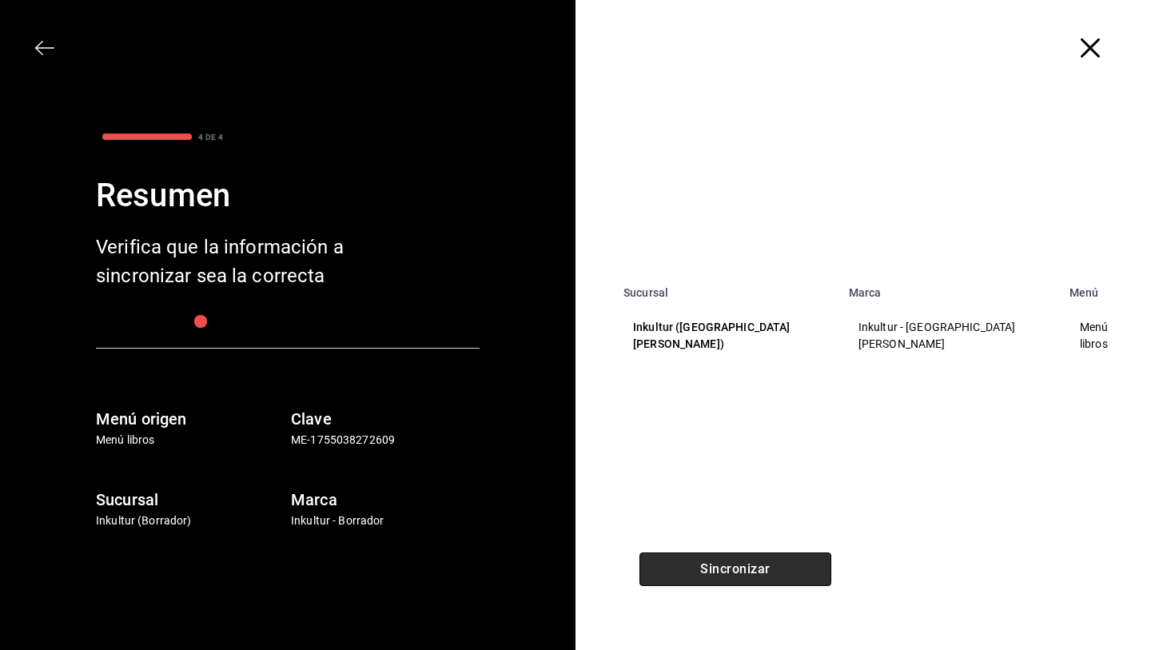
click at [771, 575] on button "Sincronizar" at bounding box center [736, 570] width 192 height 34
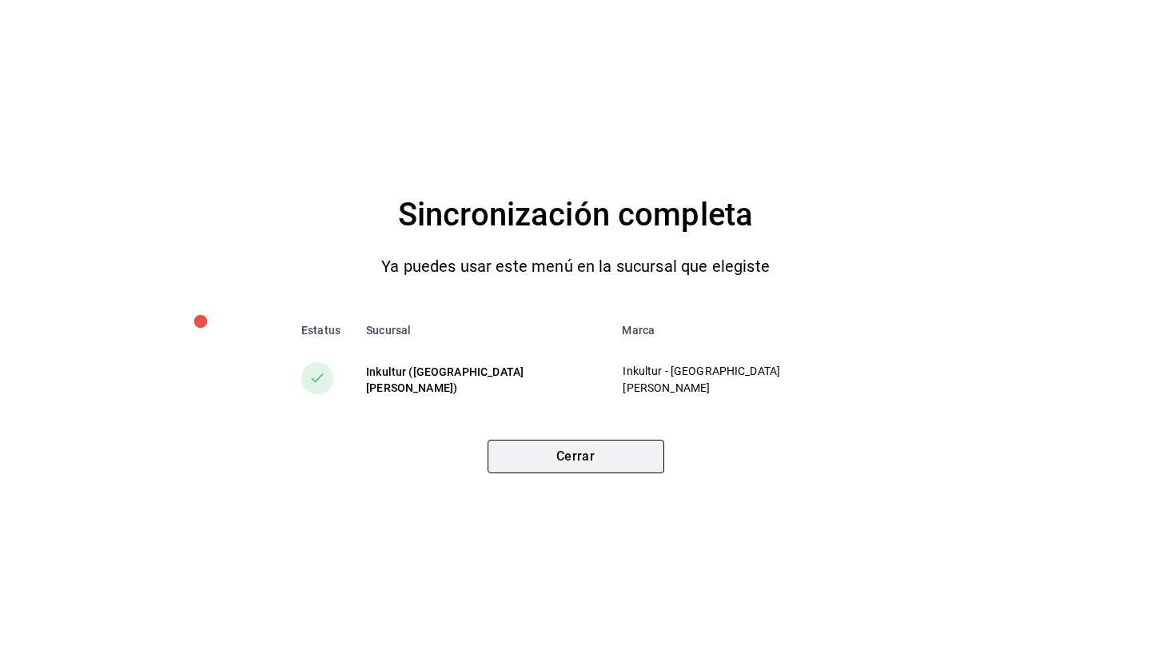
click at [583, 455] on button "Cerrar" at bounding box center [576, 457] width 177 height 34
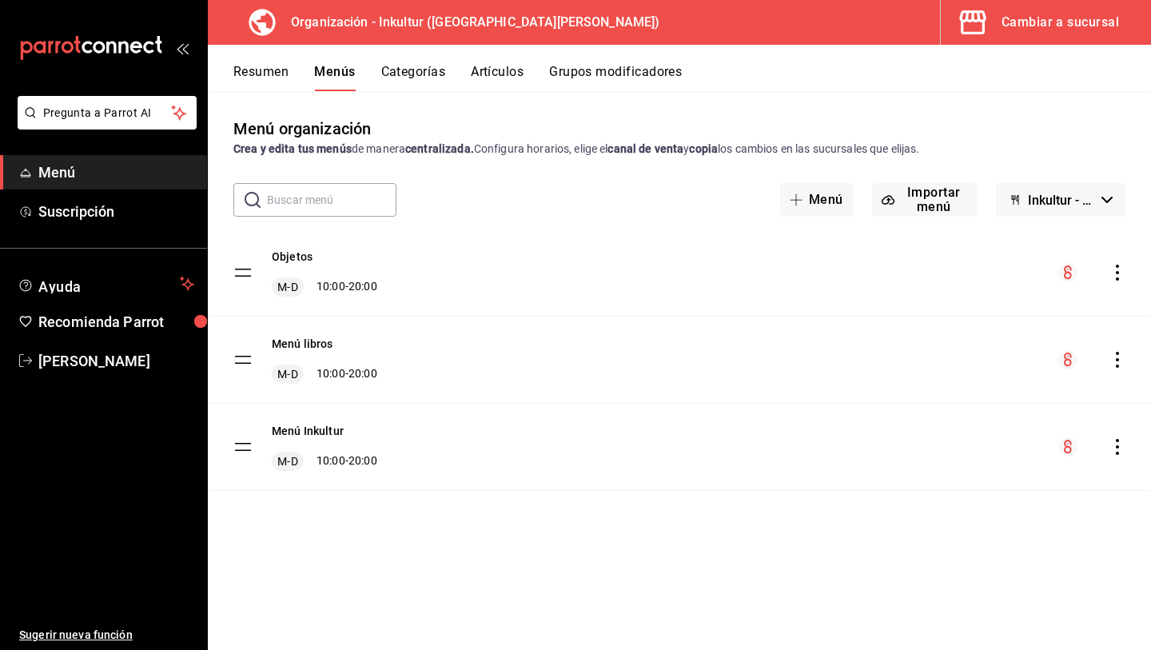
click at [134, 49] on icon "mailbox folders" at bounding box center [91, 48] width 144 height 24
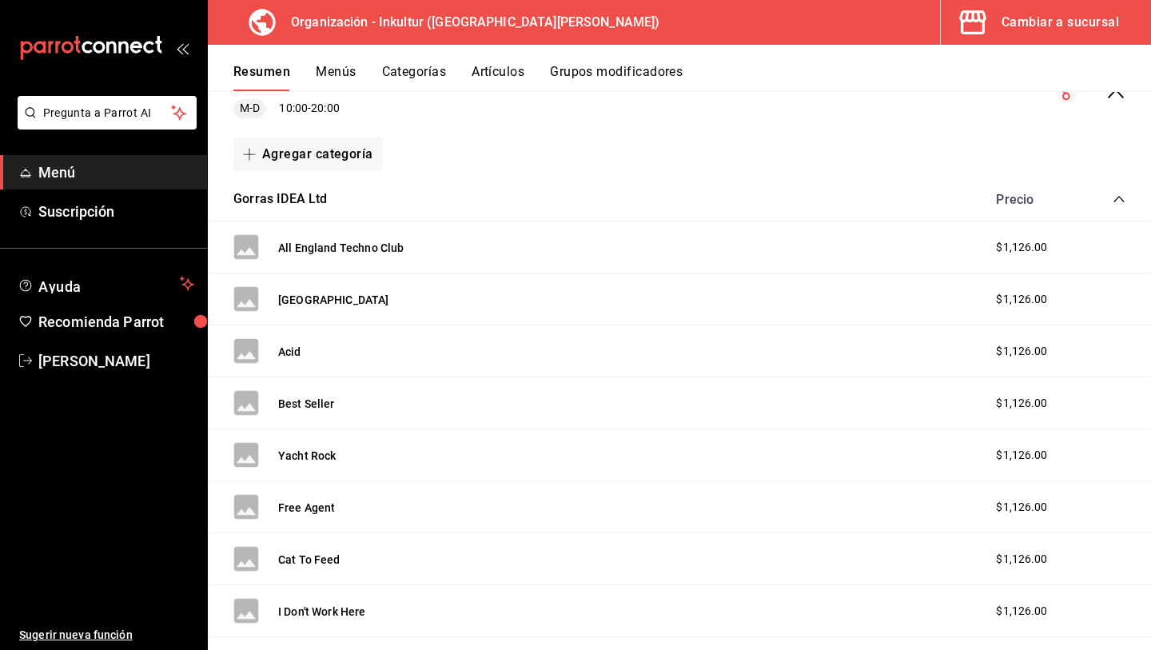
scroll to position [146, 0]
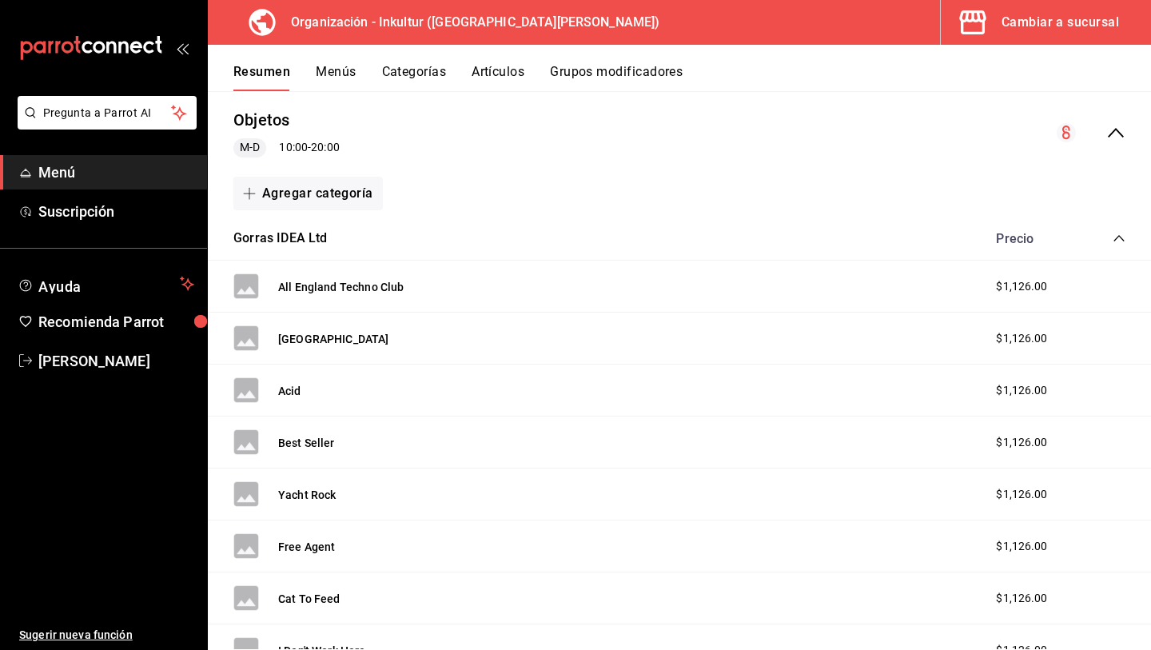
click at [1118, 237] on icon "collapse-category-row" at bounding box center [1119, 238] width 10 height 6
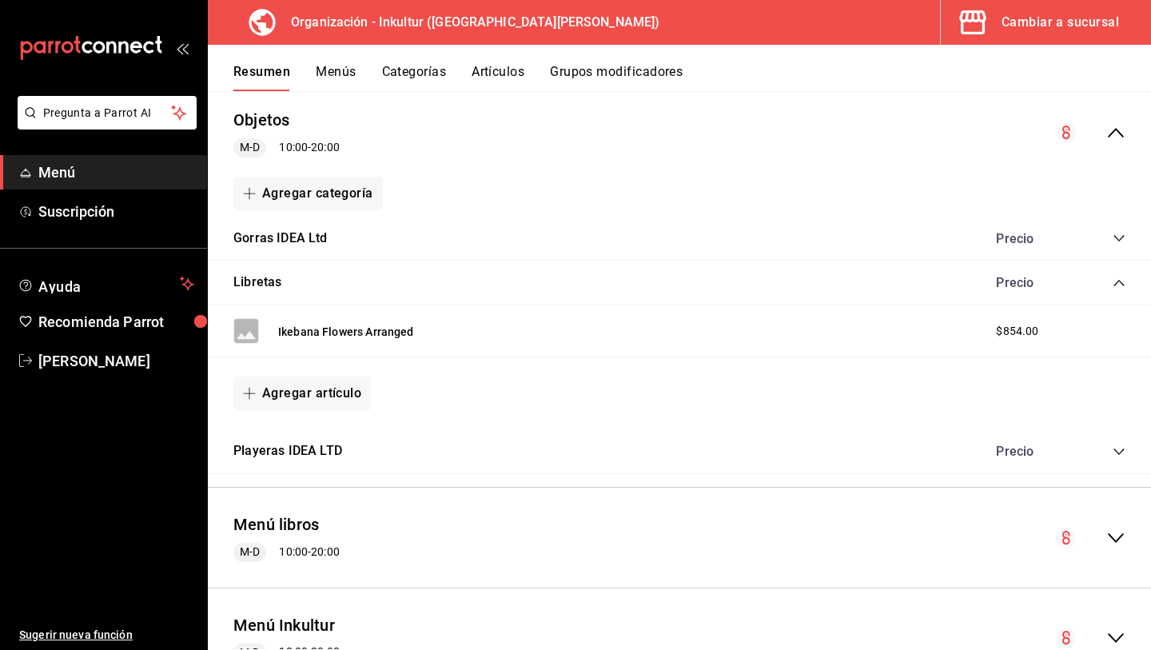
scroll to position [218, 0]
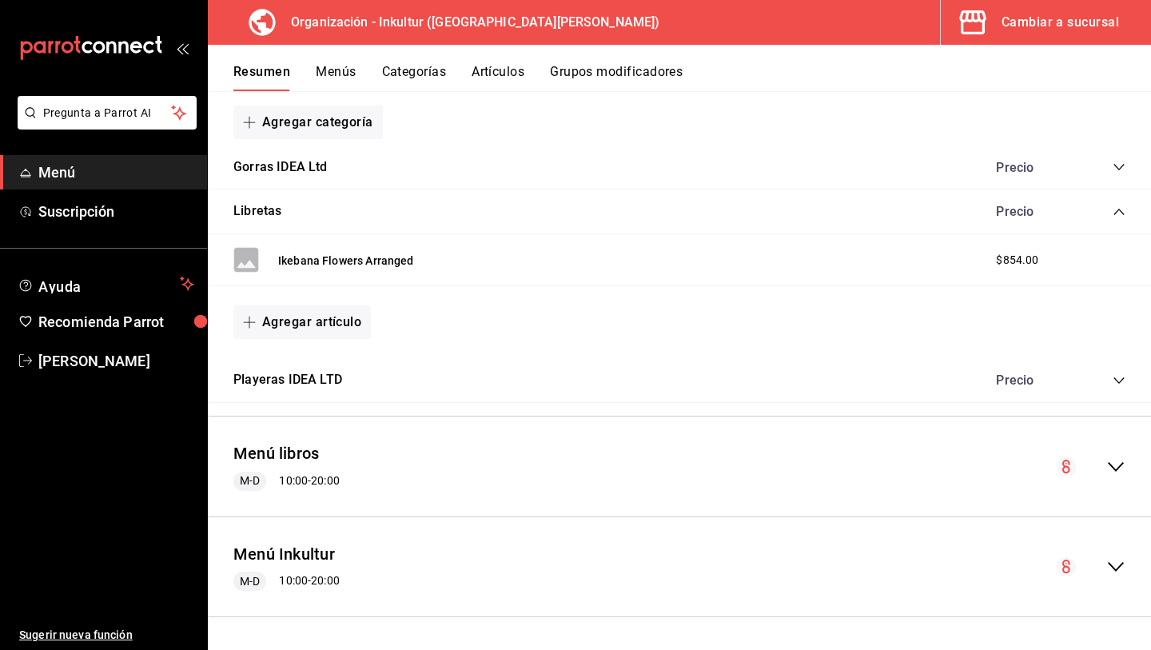
click at [1120, 214] on icon "collapse-category-row" at bounding box center [1119, 212] width 13 height 13
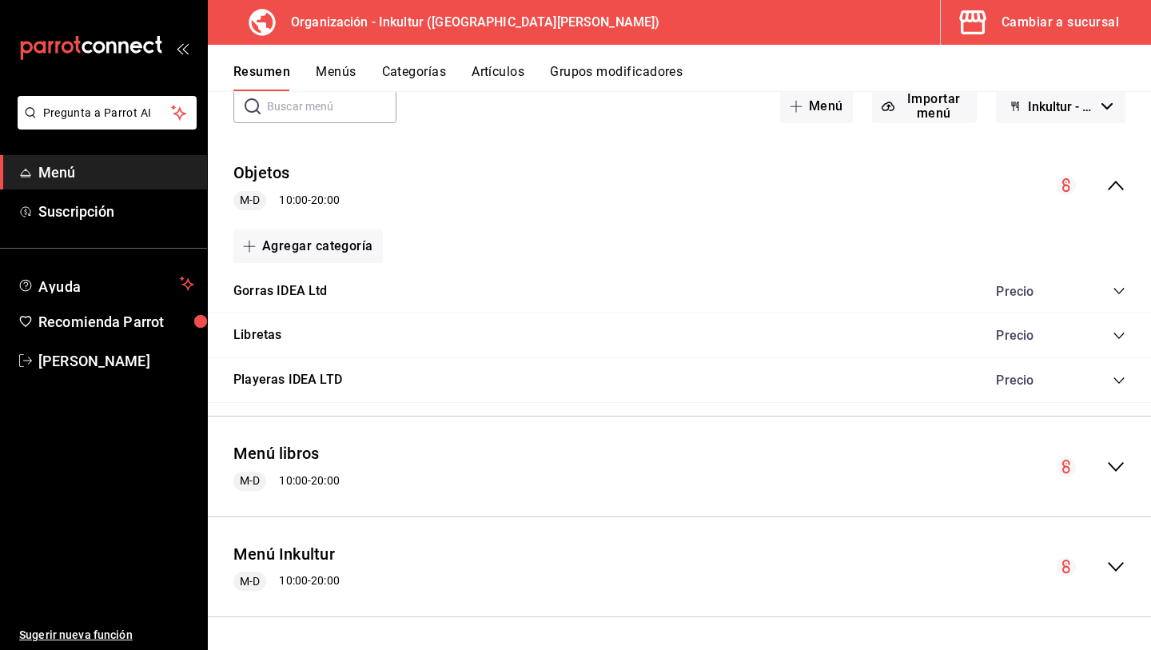
scroll to position [0, 0]
